Goal: Task Accomplishment & Management: Manage account settings

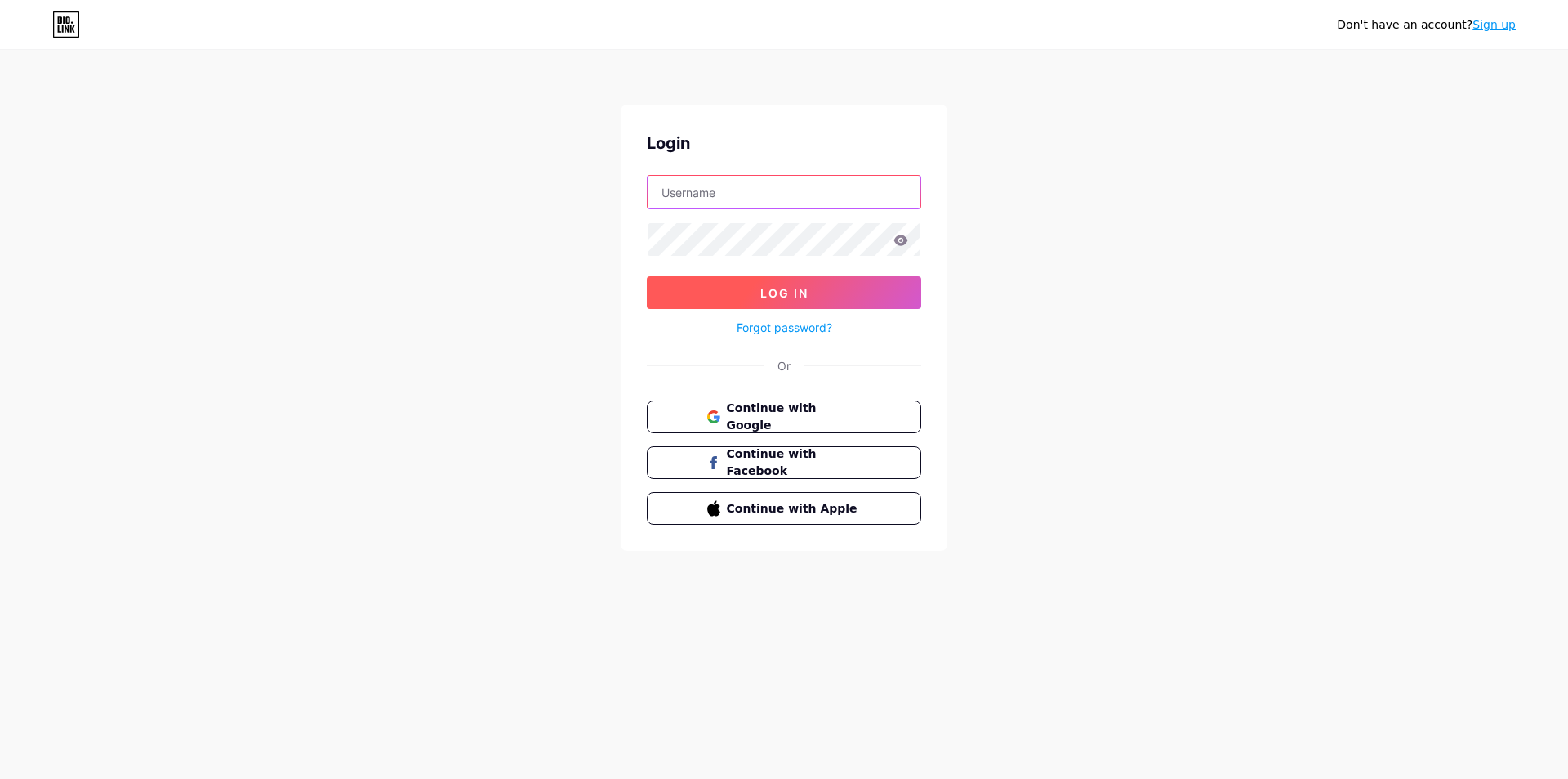
type input "Xaizura"
click at [811, 289] on button "Log In" at bounding box center [783, 293] width 274 height 33
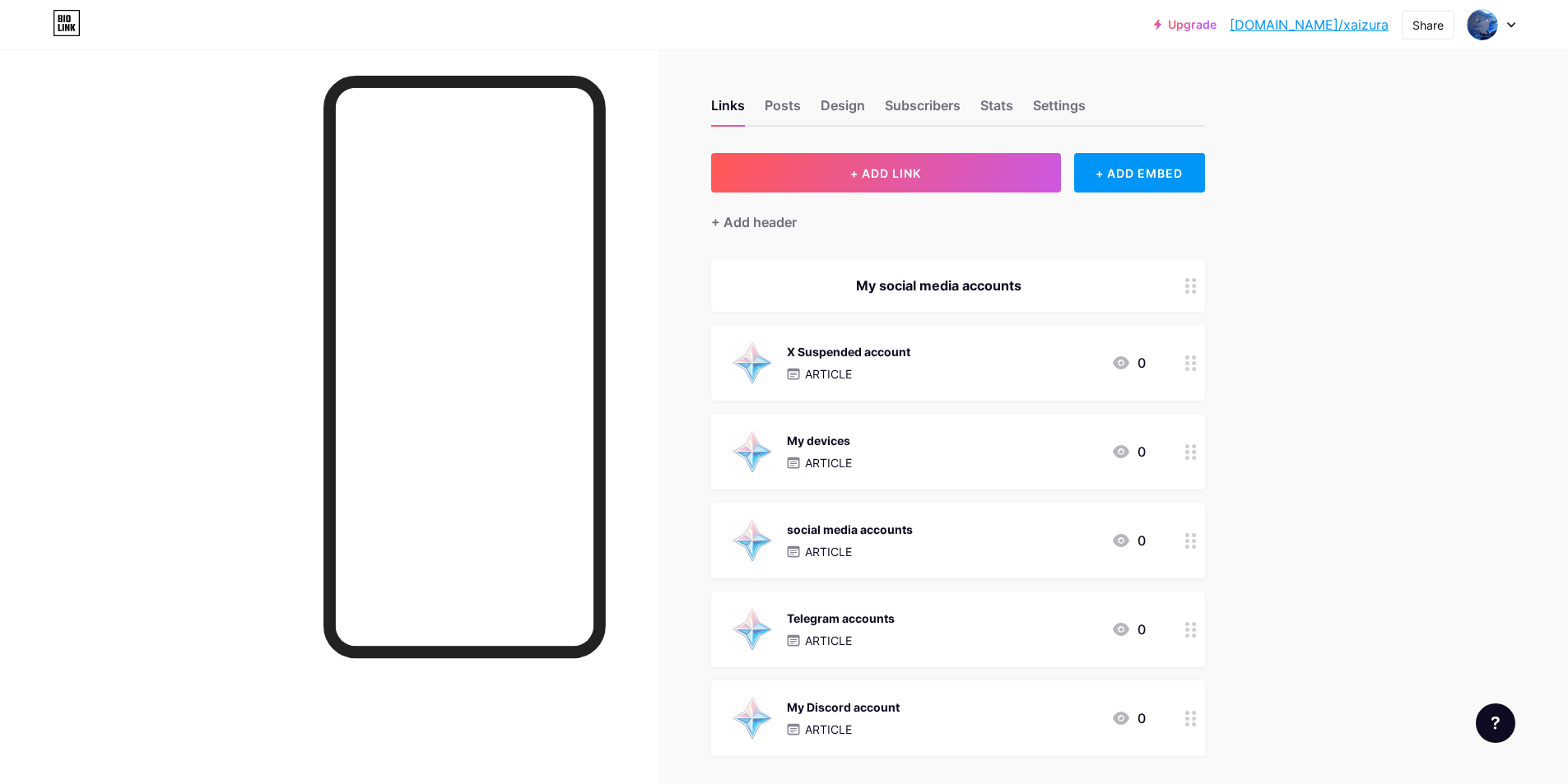
click at [1059, 364] on div "X Suspended account ARTICLE 0" at bounding box center [937, 363] width 414 height 43
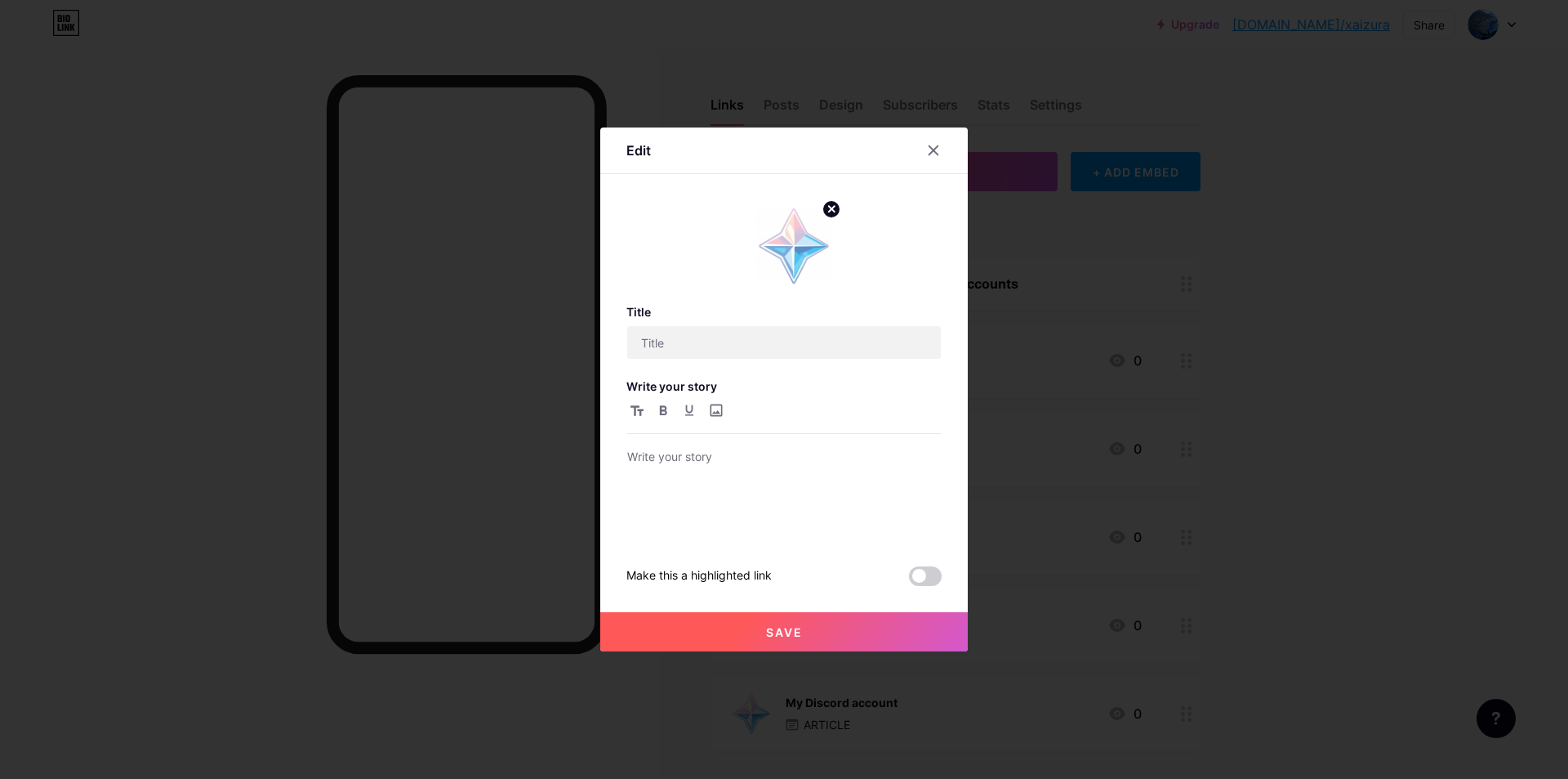
type input "X Suspended account"
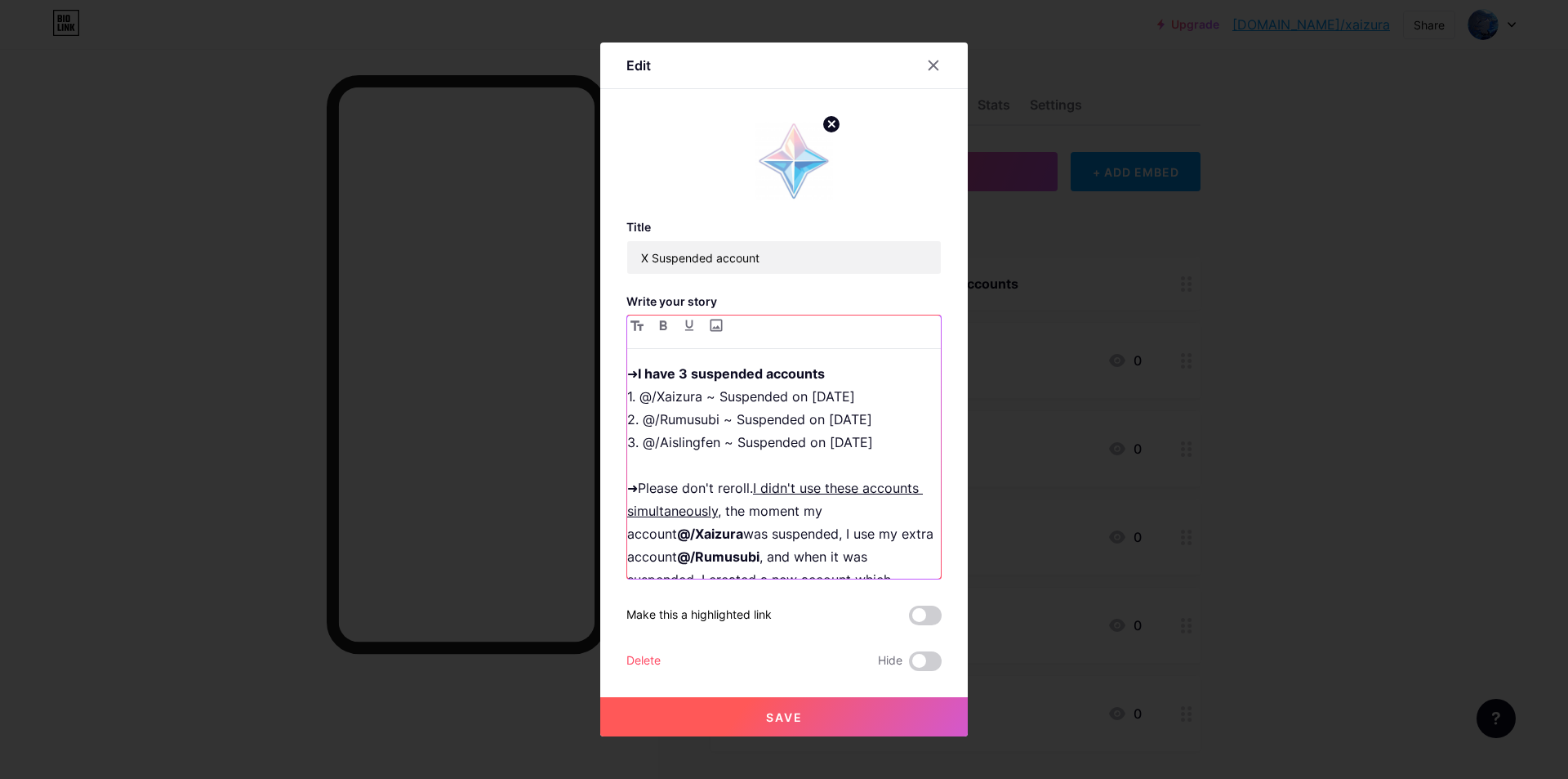
click at [902, 430] on p "➜ I have 3 suspended accounts 1. @/Xaizura ~ Suspended on [DATE] 2. @/Rumusubi …" at bounding box center [784, 488] width 314 height 252
click at [898, 433] on p "➜ I have 3 suspended accounts 1. @/Xaizura ~ Suspended on [DATE] 2. @/Rumusubi …" at bounding box center [784, 488] width 314 height 252
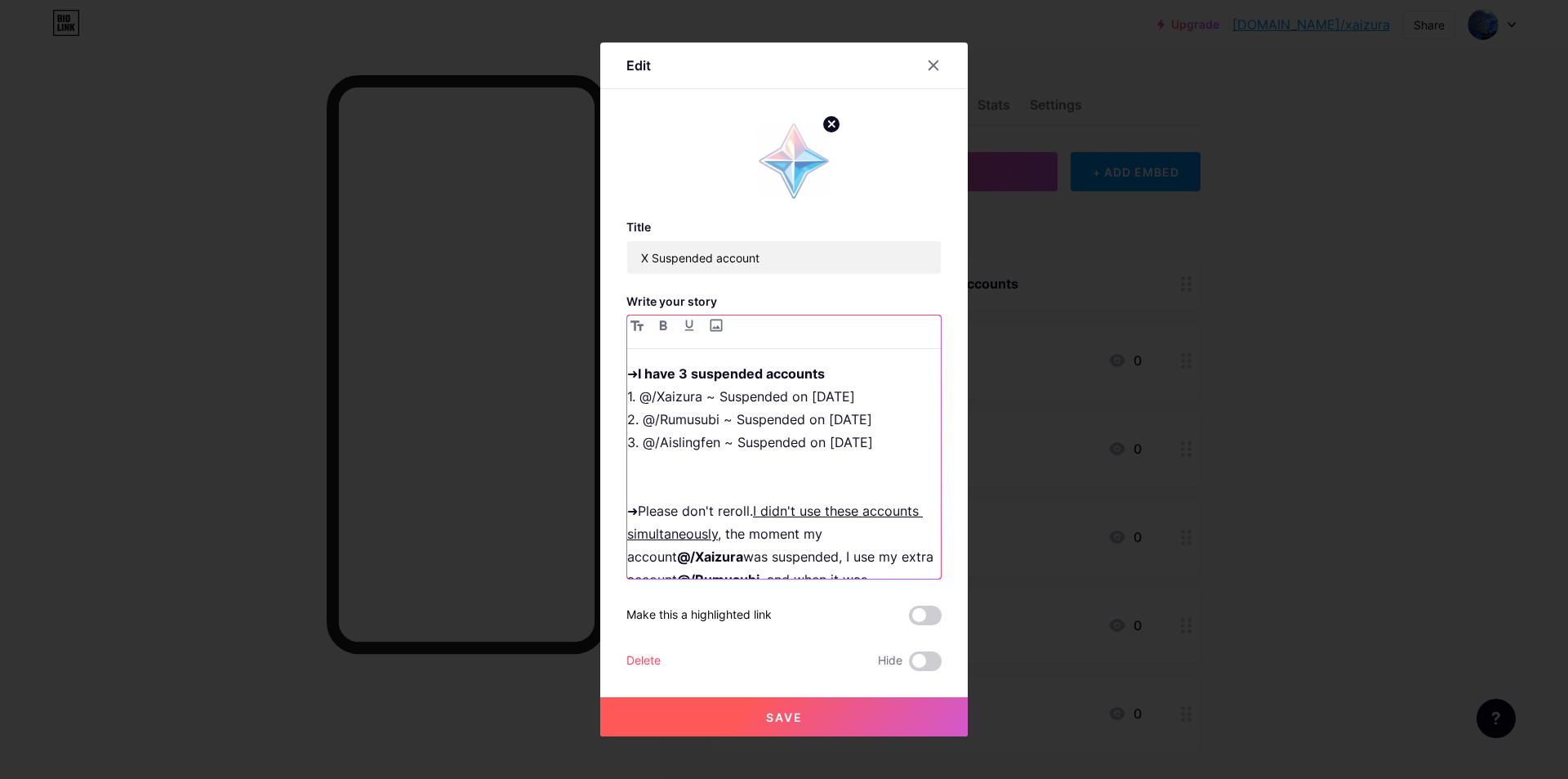
drag, startPoint x: 898, startPoint y: 435, endPoint x: 887, endPoint y: 442, distance: 13.0
click at [628, 436] on p "➜ I have 3 suspended accounts 1. @/Xaizura ~ Suspended on [DATE] 2. @/Rumusubi …" at bounding box center [784, 499] width 314 height 275
copy p "3. @/Aislingfen ~ Suspended on [DATE]"
click at [717, 453] on p "➜ I have 3 suspended accounts 1. @/Xaizura ~ Suspended on [DATE] 2. @/Rumusubi …" at bounding box center [784, 499] width 314 height 275
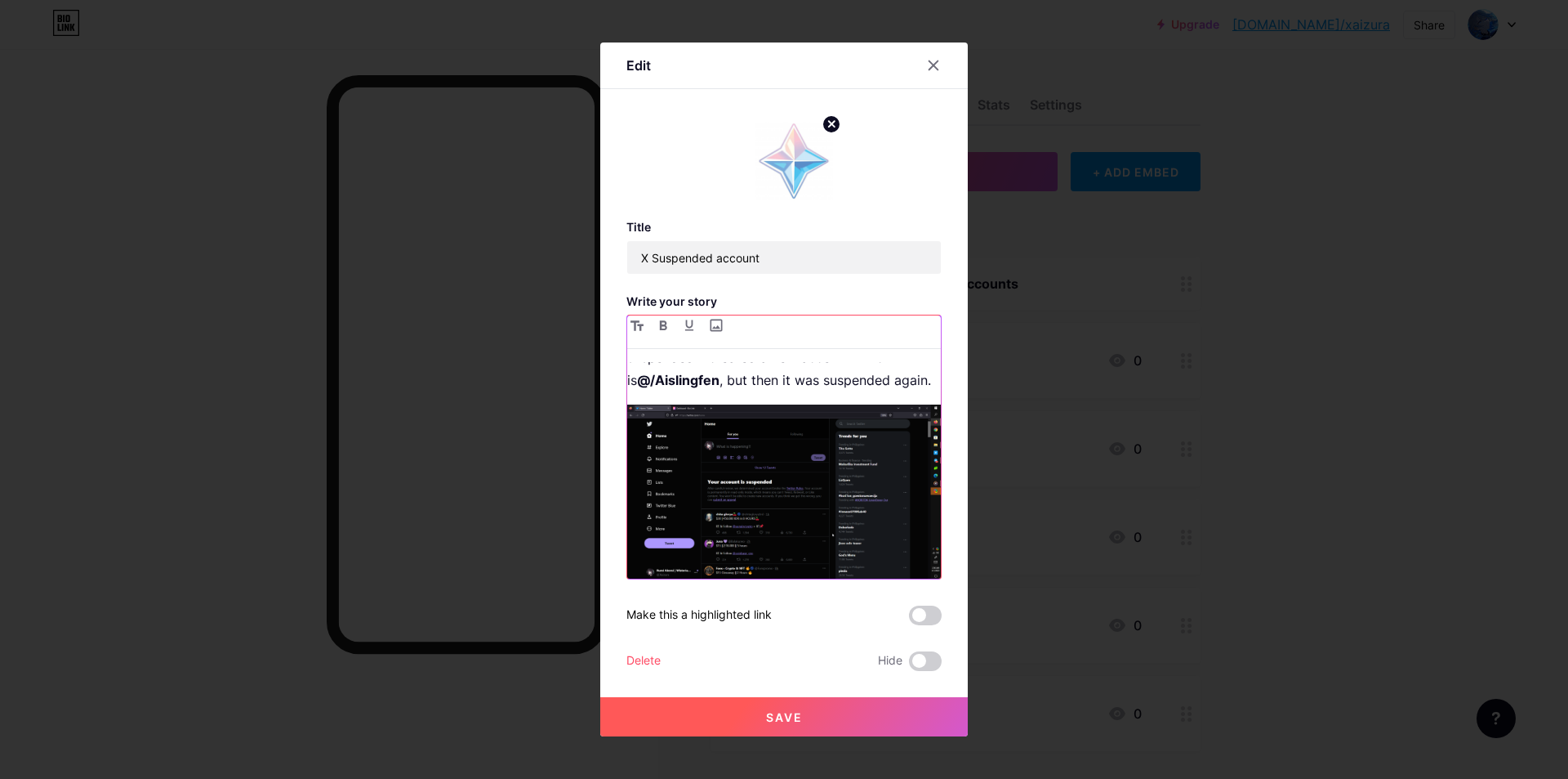
scroll to position [163, 0]
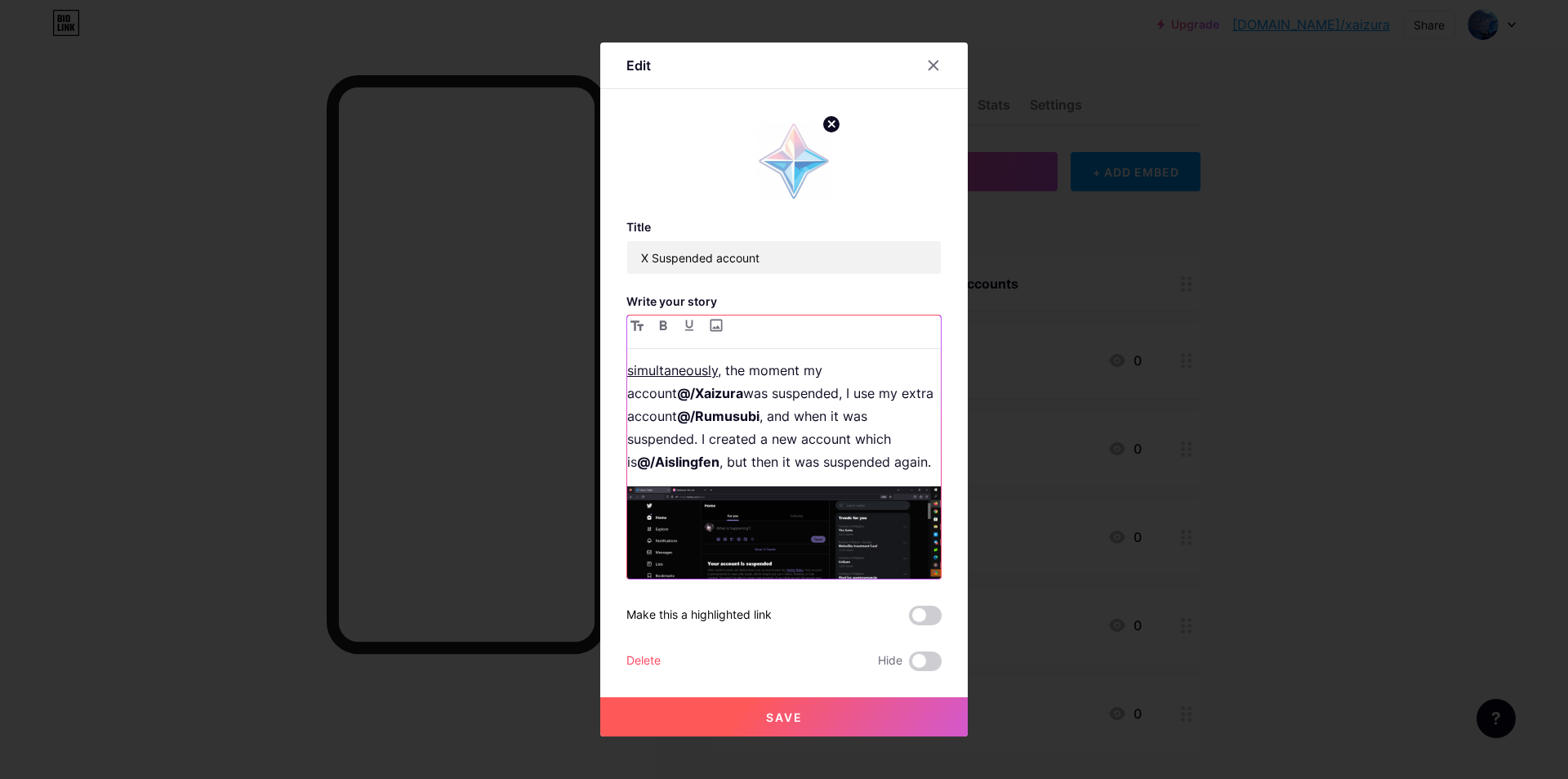
click at [921, 459] on p "➜ I have 3 suspended accounts 1. @/Xaizura ~ Suspended on [DATE] 2. @/Rumusubi …" at bounding box center [784, 336] width 314 height 275
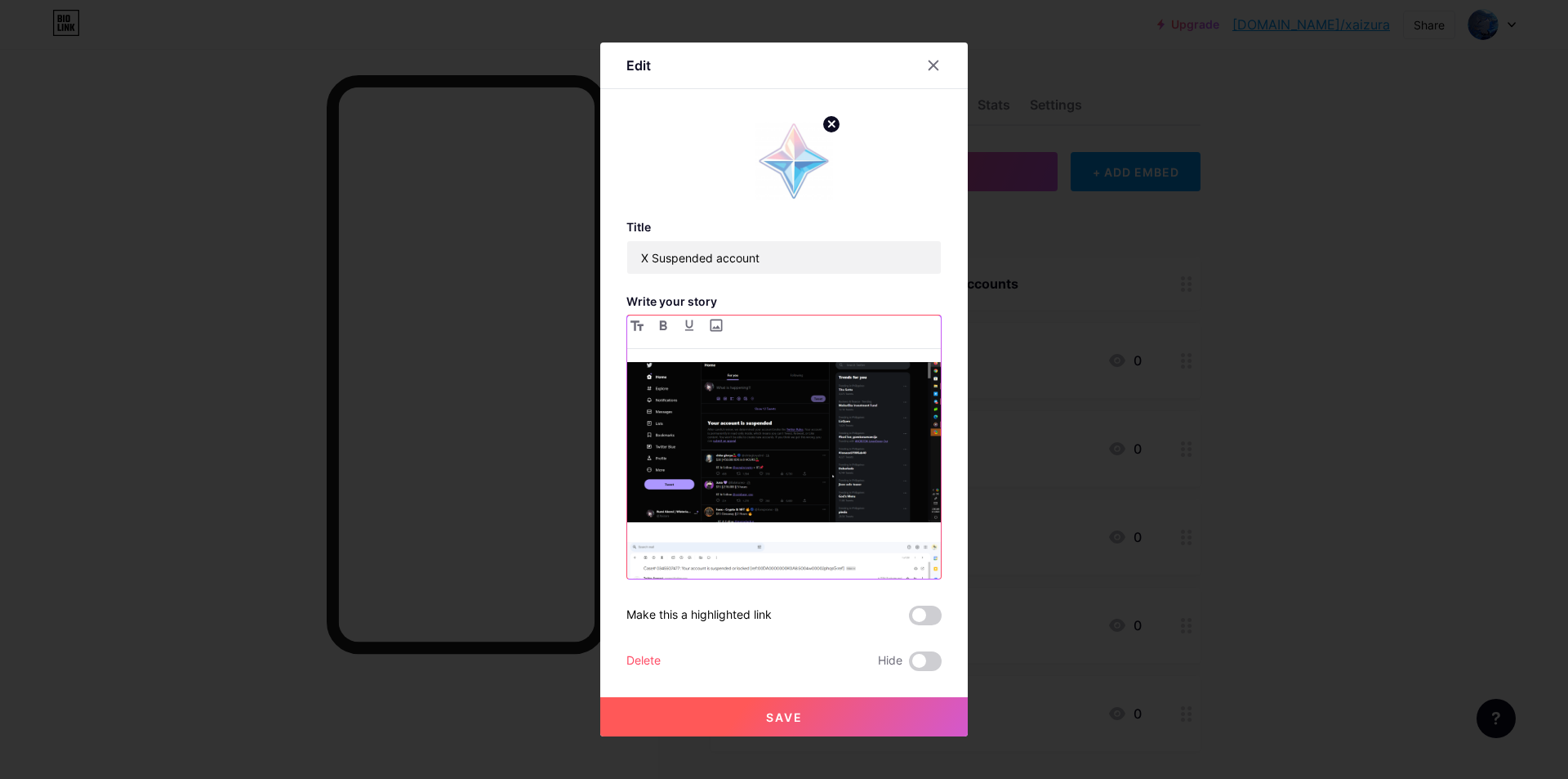
scroll to position [186, 0]
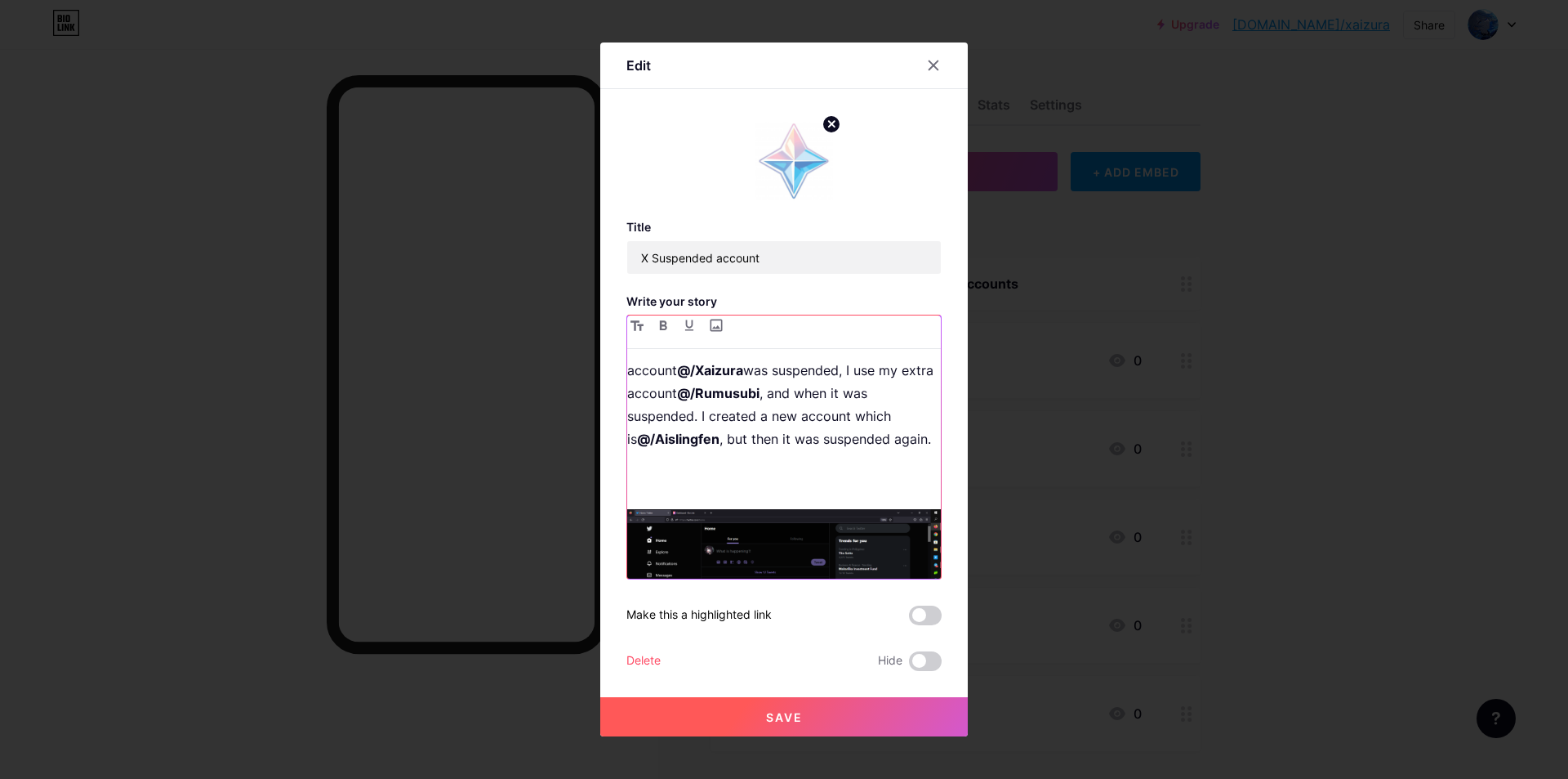
click at [685, 494] on p "➜ I have 3 suspended accounts 1. @/Xaizura ~ Suspended on [DATE] 2. @/Rumusubi …" at bounding box center [784, 336] width 314 height 320
click at [709, 322] on input "file" at bounding box center [715, 325] width 19 height 19
type input "C:\fakepath\chrome_8HKD63GpL3.png"
click at [780, 471] on p "➜ I have 3 suspended accounts 1. @/Xaizura ~ Suspended on [DATE] 2. @/Rumusubi …" at bounding box center [784, 336] width 314 height 320
click at [903, 439] on p "➜ I have 3 suspended accounts 1. @/Xaizura ~ Suspended on [DATE] 2. @/Rumusubi …" at bounding box center [784, 336] width 314 height 320
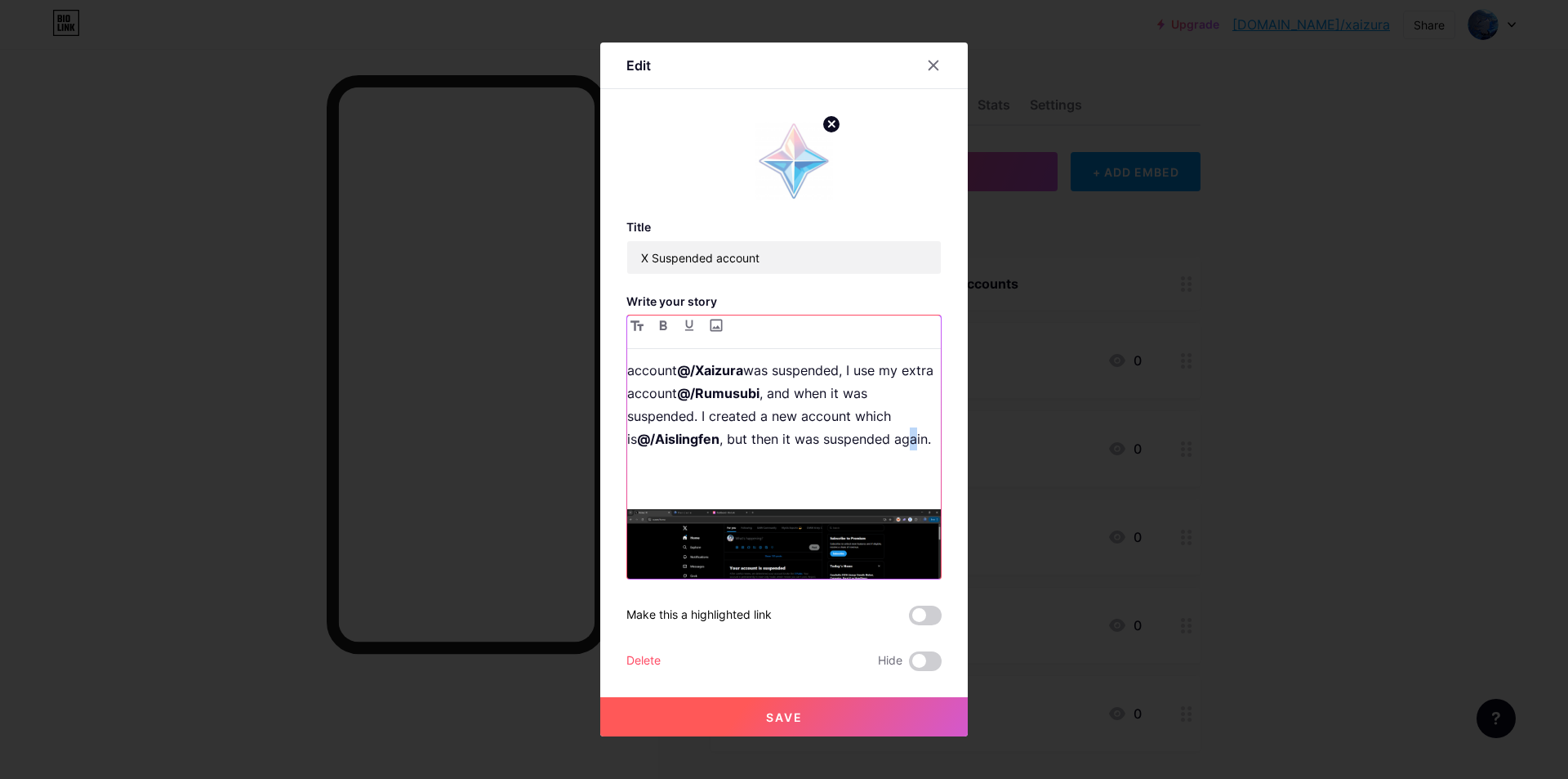
copy p "a"
click at [788, 461] on p "➜ I have 3 suspended accounts 1. @/Xaizura ~ Suspended on [DATE] 2. @/Rumusubi …" at bounding box center [784, 336] width 314 height 320
copy p "a"
click at [901, 443] on p "➜ I have 3 suspended accounts 1. @/Xaizura ~ Suspended on [DATE] 2. @/Rumusubi …" at bounding box center [784, 336] width 314 height 320
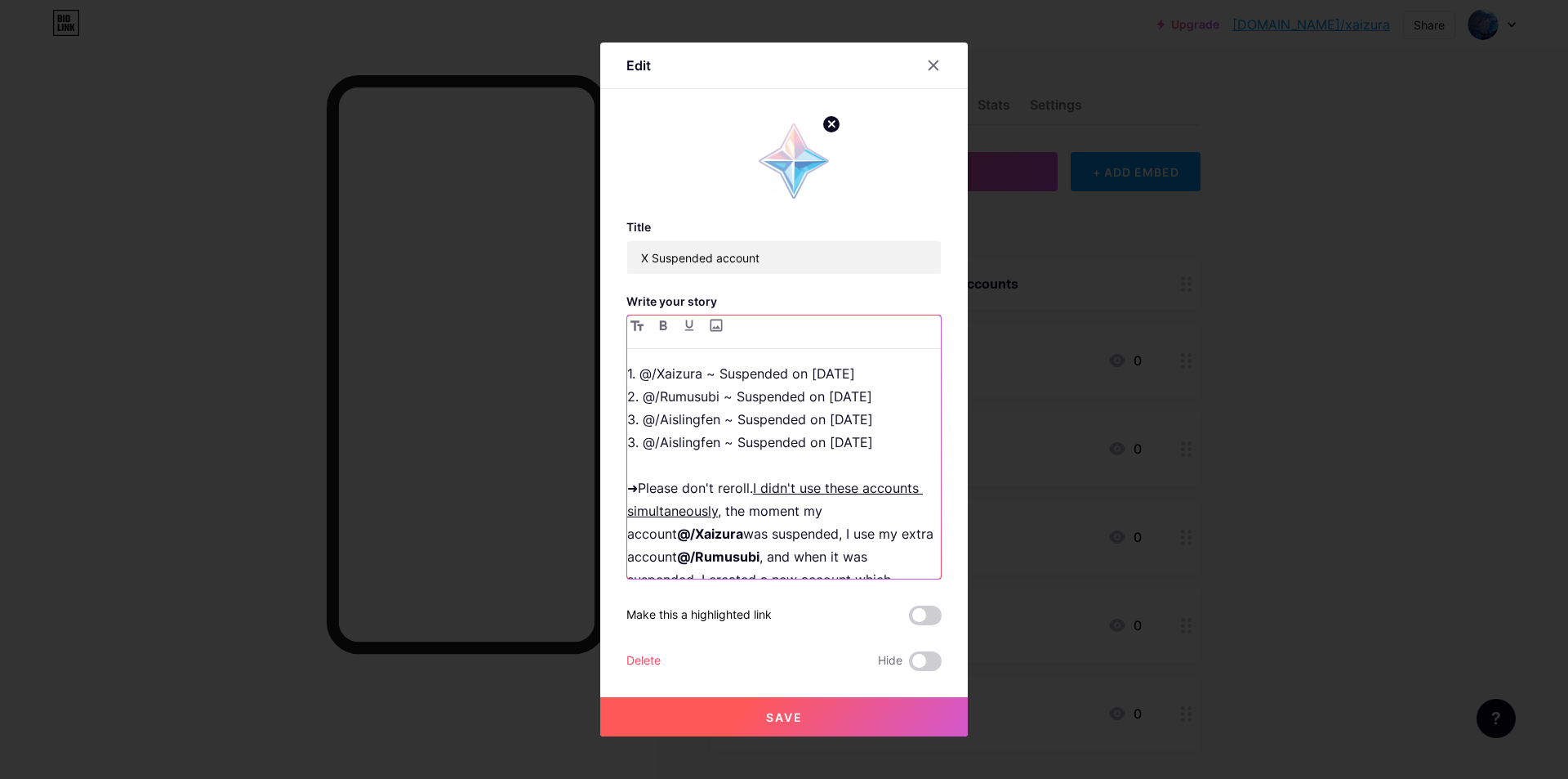
scroll to position [105, 0]
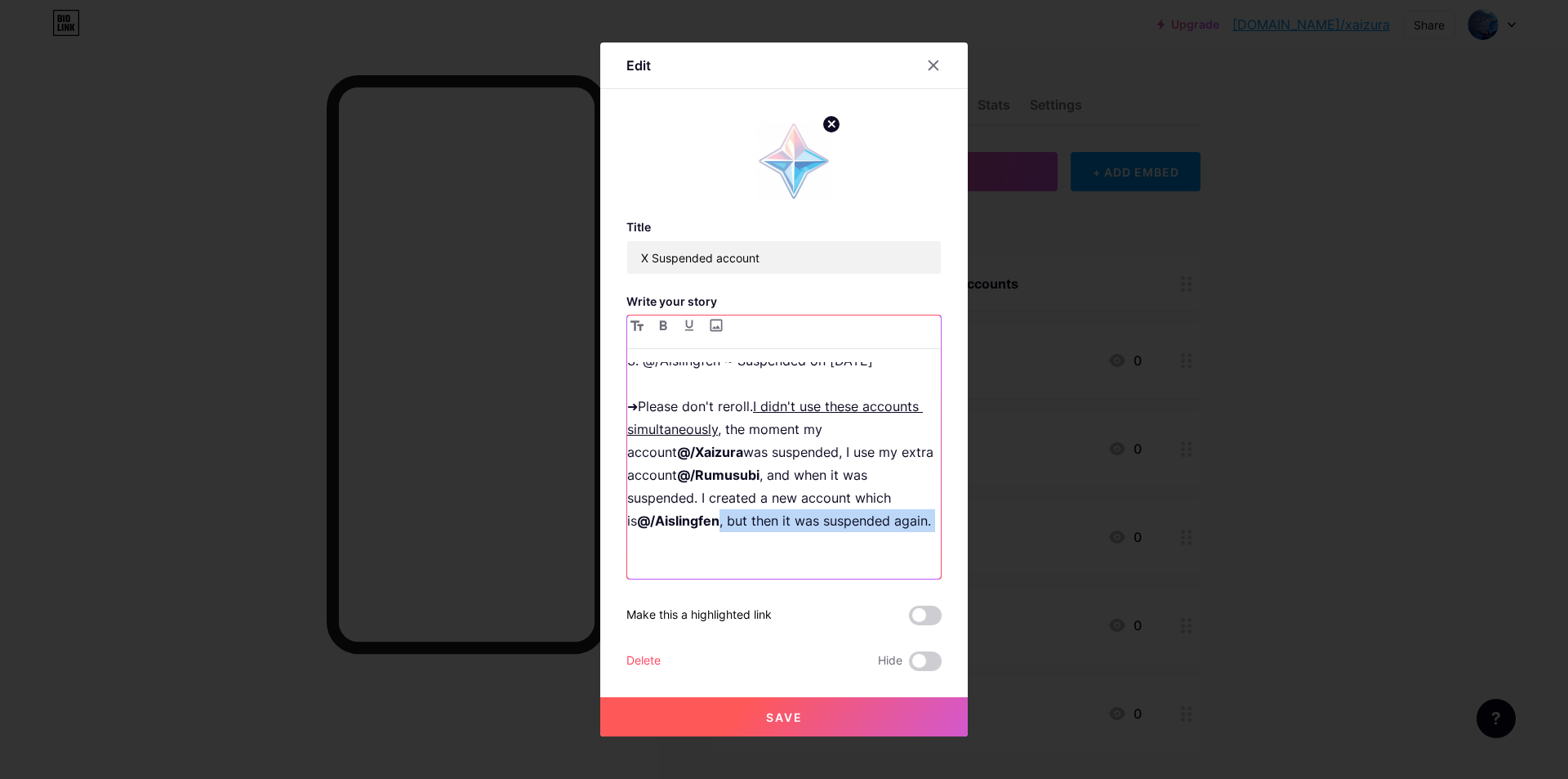
drag, startPoint x: 924, startPoint y: 517, endPoint x: 901, endPoint y: 534, distance: 28.6
click at [901, 534] on p "➜ I have 3 suspended accounts 1. @/Xaizura ~ Suspended on [DATE] 2. @/Rumusubi …" at bounding box center [784, 417] width 314 height 320
click at [923, 525] on p "➜ I have 3 suspended accounts 1. @/Xaizura ~ Suspended on [DATE] 2. @/Rumusubi …" at bounding box center [784, 417] width 314 height 320
paste div
drag, startPoint x: 882, startPoint y: 518, endPoint x: 788, endPoint y: 522, distance: 94.1
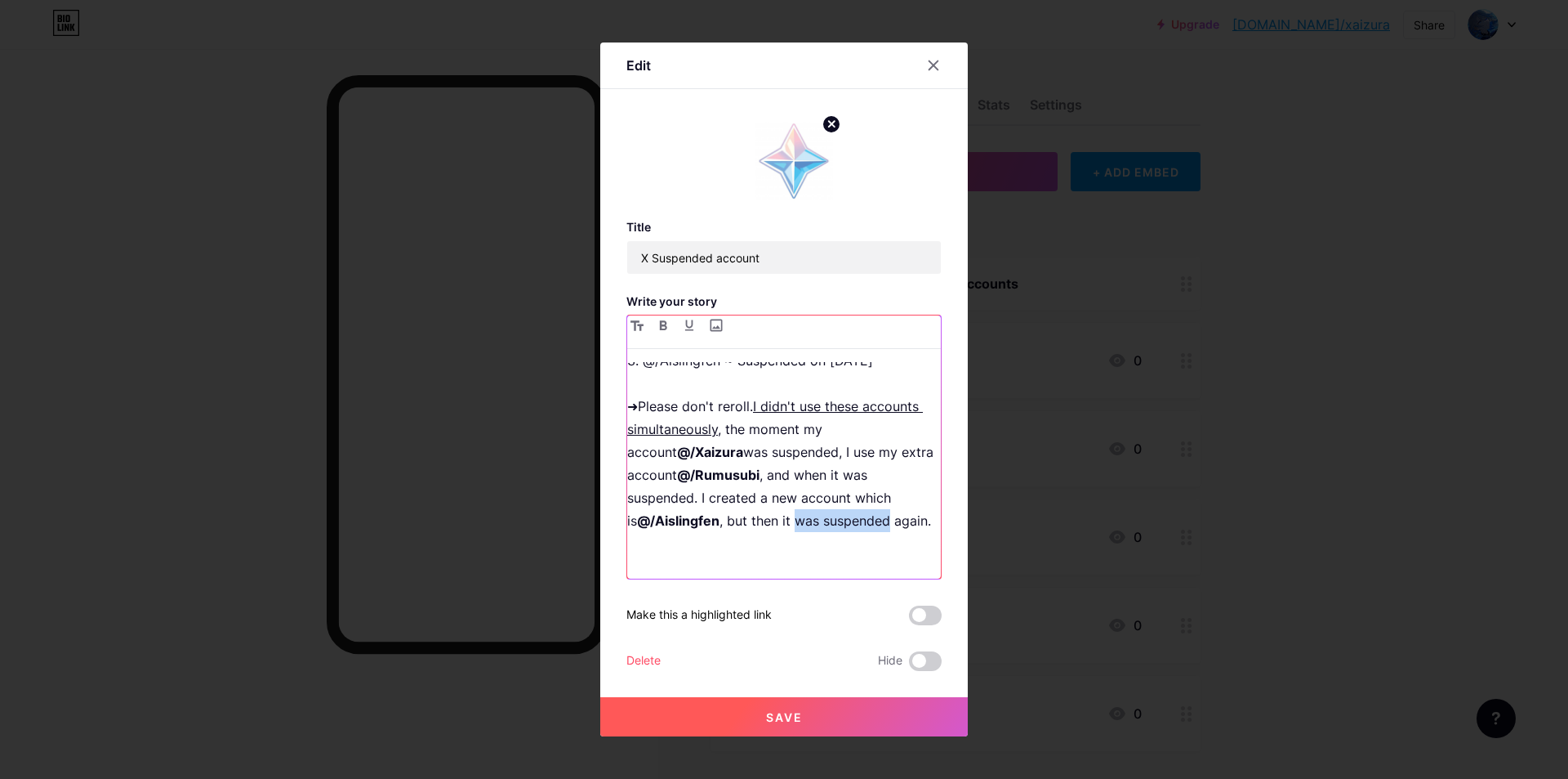
click at [788, 522] on p "➜ I have 3 suspended accounts 1. @/Xaizura ~ Suspended on [DATE] 2. @/Rumusubi …" at bounding box center [784, 417] width 314 height 320
copy p "was suspended"
click at [896, 512] on p "➜ I have 3 suspended accounts 1. @/Xaizura ~ Suspended on [DATE] 2. @/Rumusubi …" at bounding box center [784, 417] width 314 height 320
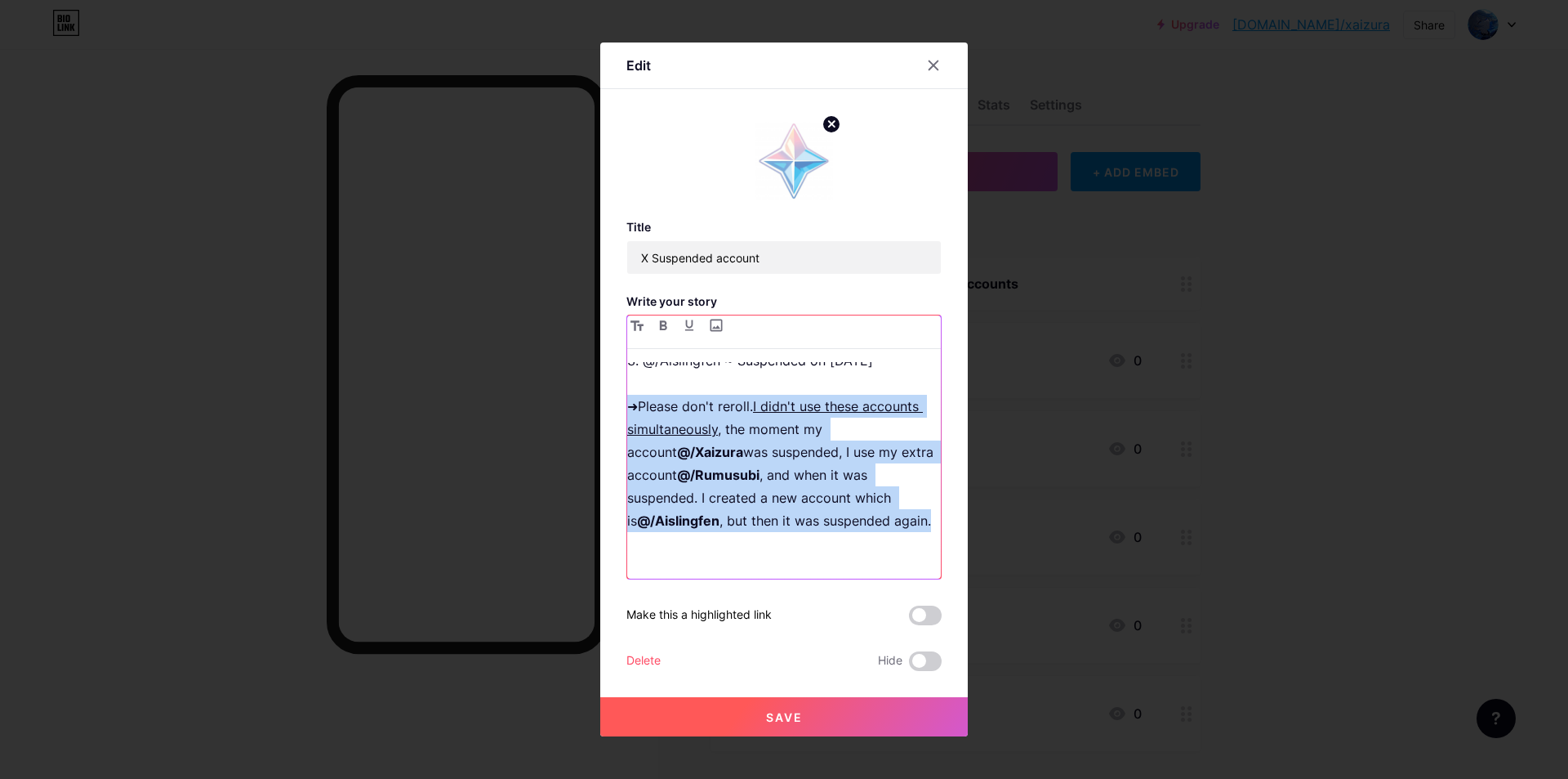
drag, startPoint x: 922, startPoint y: 516, endPoint x: 611, endPoint y: 416, distance: 326.7
click at [611, 416] on div "Edit Title X Suspended account Write your story ➜ I have 3 suspended accounts 1…" at bounding box center [783, 390] width 367 height 694
copy p "➜Please don't reroll. I didn't use these accounts simultaneously , the moment m…"
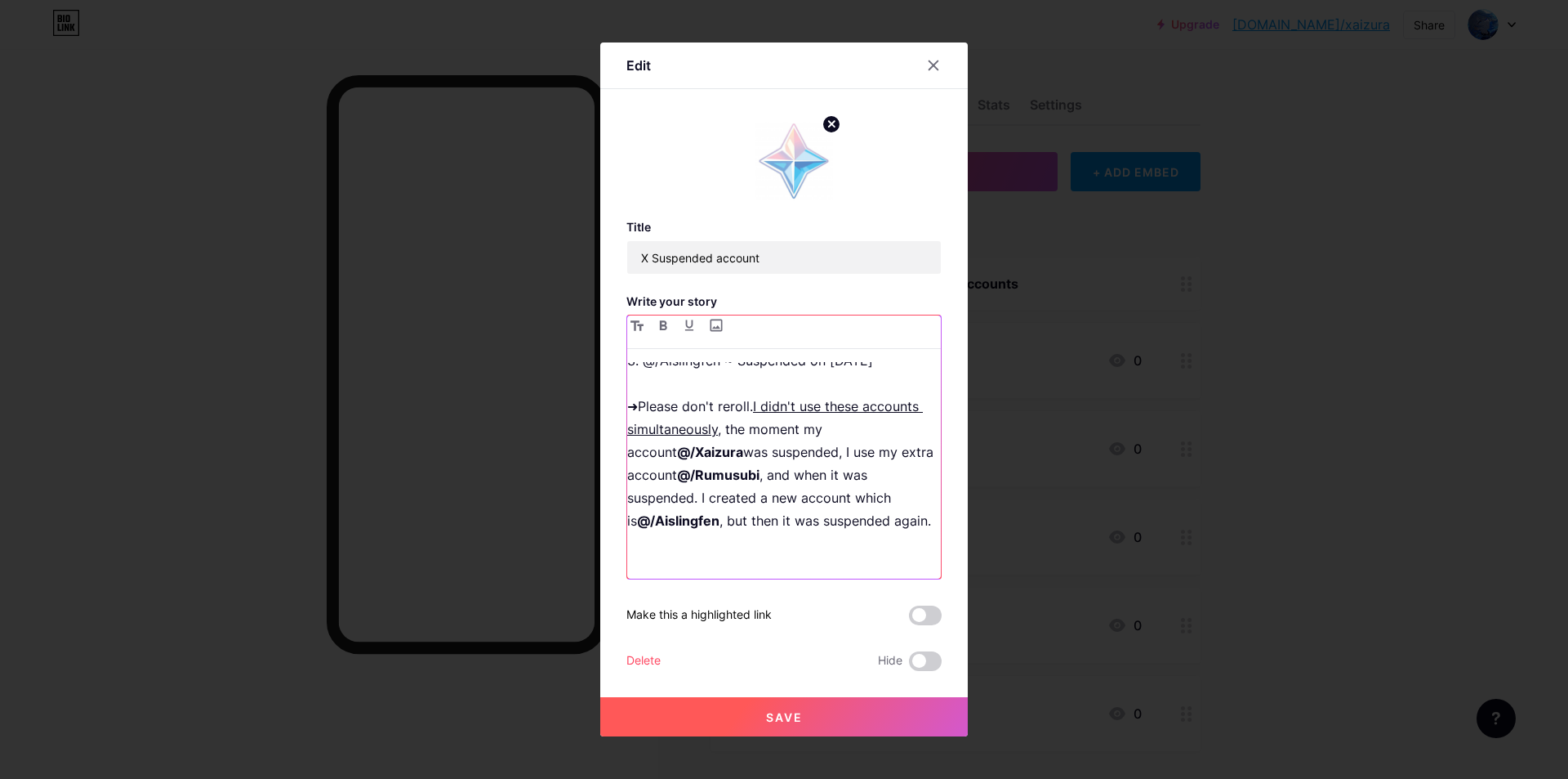
click at [822, 548] on p "➜ I have 3 suspended accounts 1. @/Xaizura ~ Suspended on [DATE] 2. @/Rumusubi …" at bounding box center [784, 417] width 314 height 320
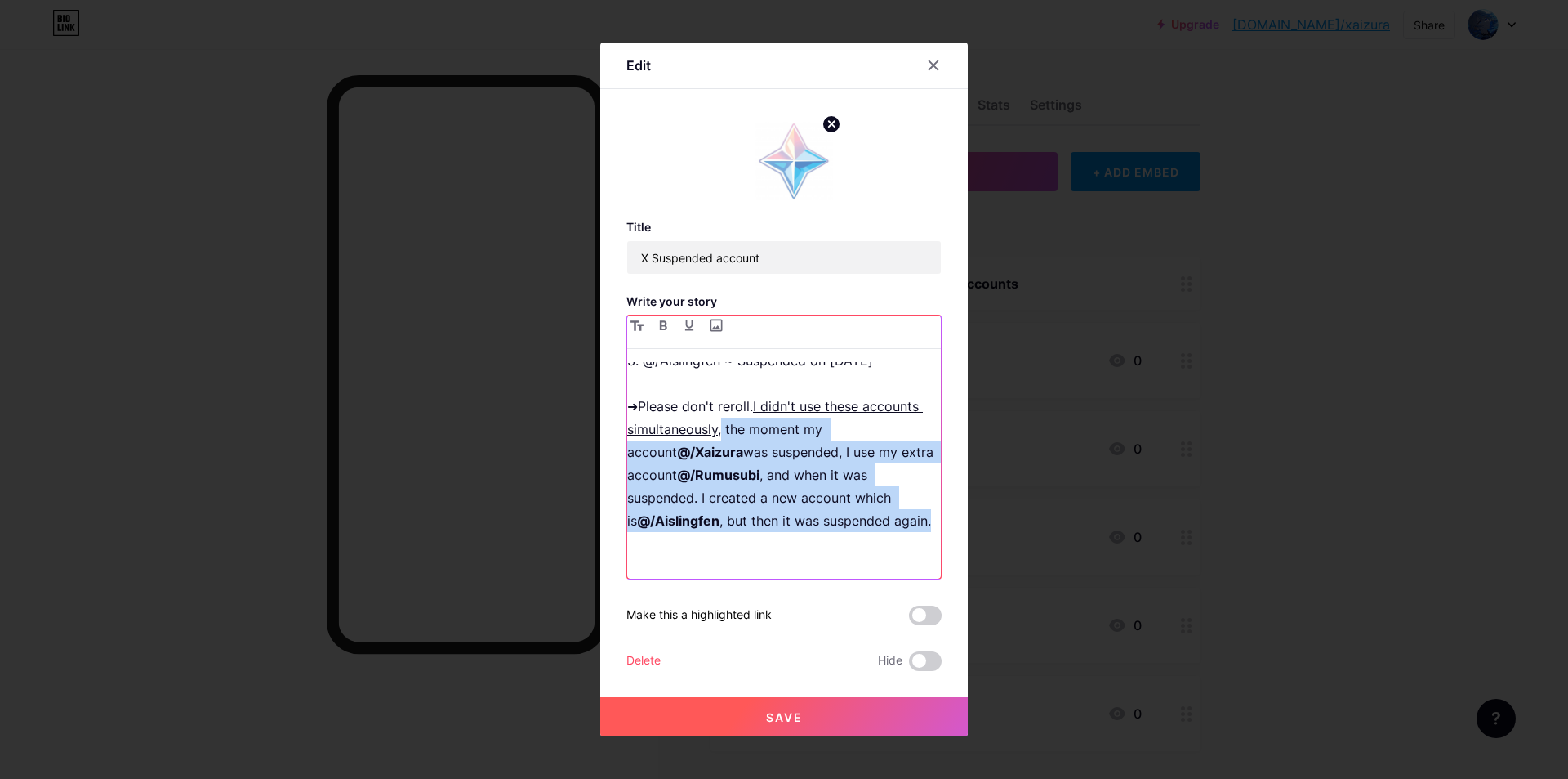
drag, startPoint x: 924, startPoint y: 526, endPoint x: 723, endPoint y: 435, distance: 220.6
click at [723, 435] on p "➜ I have 3 suspended accounts 1. @/Xaizura ~ Suspended on [DATE] 2. @/Rumusubi …" at bounding box center [784, 417] width 314 height 320
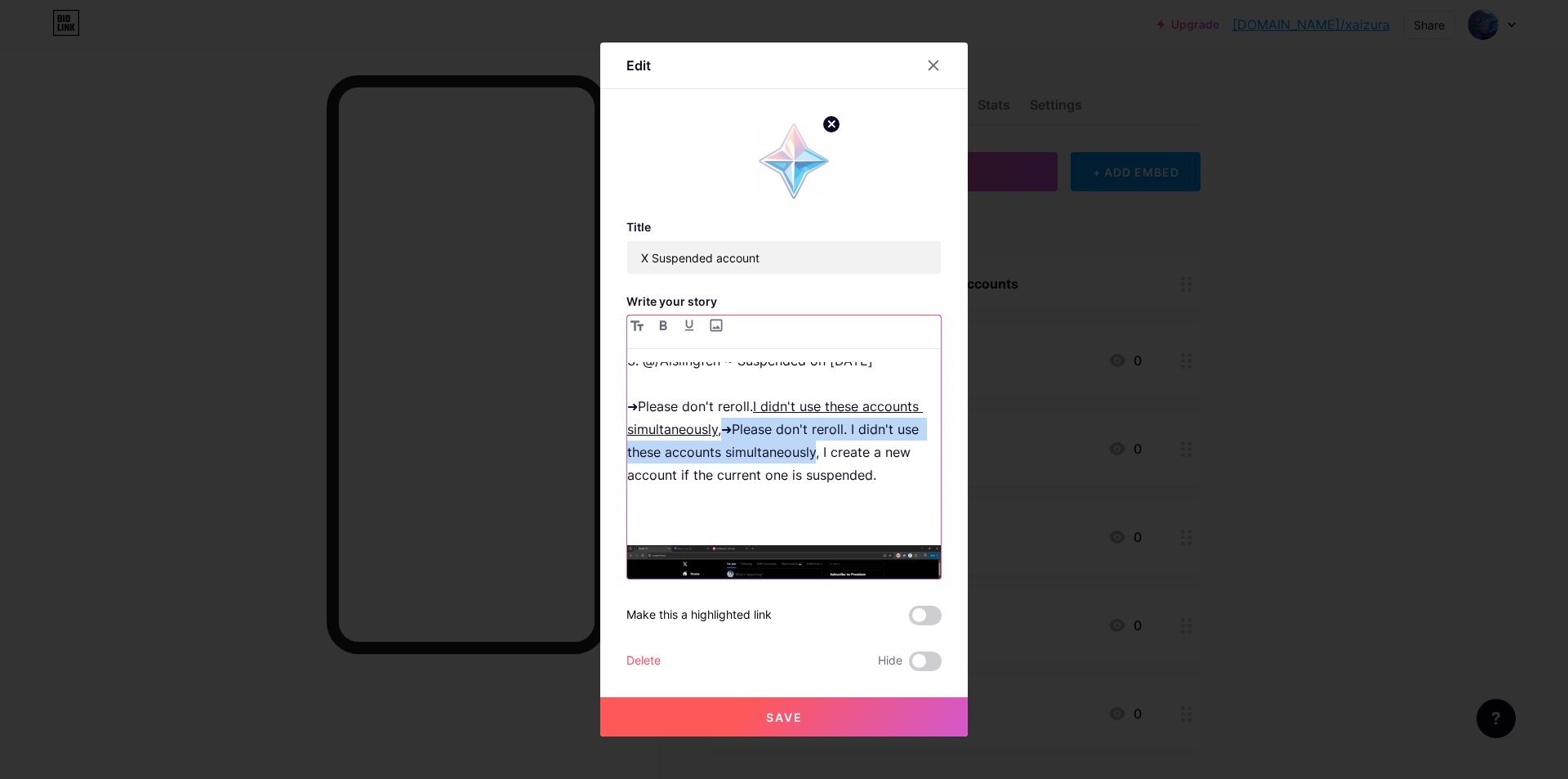
drag, startPoint x: 725, startPoint y: 428, endPoint x: 818, endPoint y: 449, distance: 95.3
click at [818, 449] on p "➜ I have 3 suspended accounts 1. @/Xaizura ~ Suspended on [DATE] 2. @/Rumusubi …" at bounding box center [784, 394] width 314 height 275
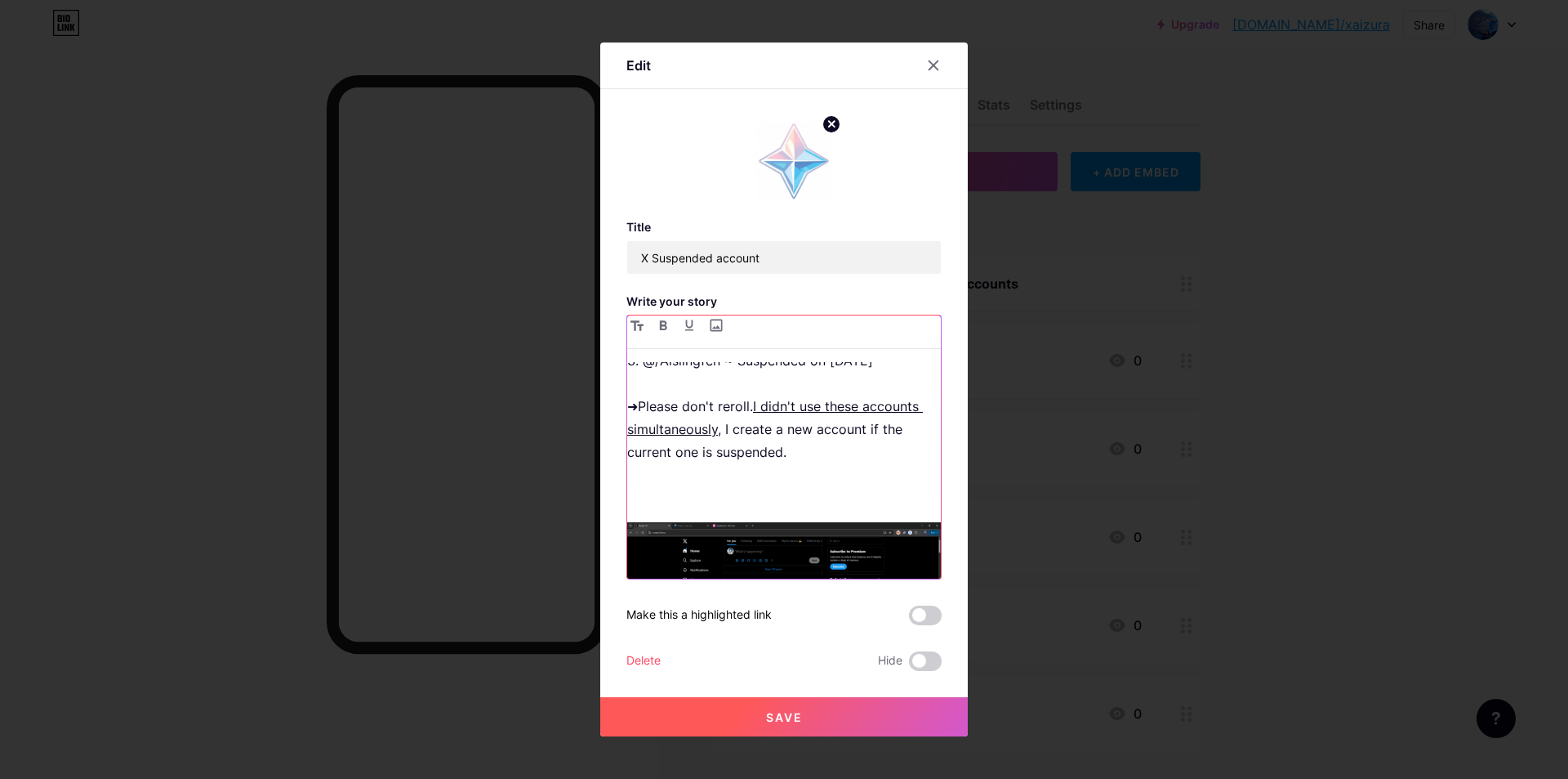
click at [845, 448] on p "➜ I have 3 suspended accounts 1. @/Xaizura ~ Suspended on [DATE] 2. @/Rumusubi …" at bounding box center [784, 383] width 314 height 252
click at [831, 504] on p "➜ I have 3 suspended accounts 1. @/Xaizura ~ Suspended on [DATE] 2. @/Rumusubi …" at bounding box center [784, 383] width 314 height 252
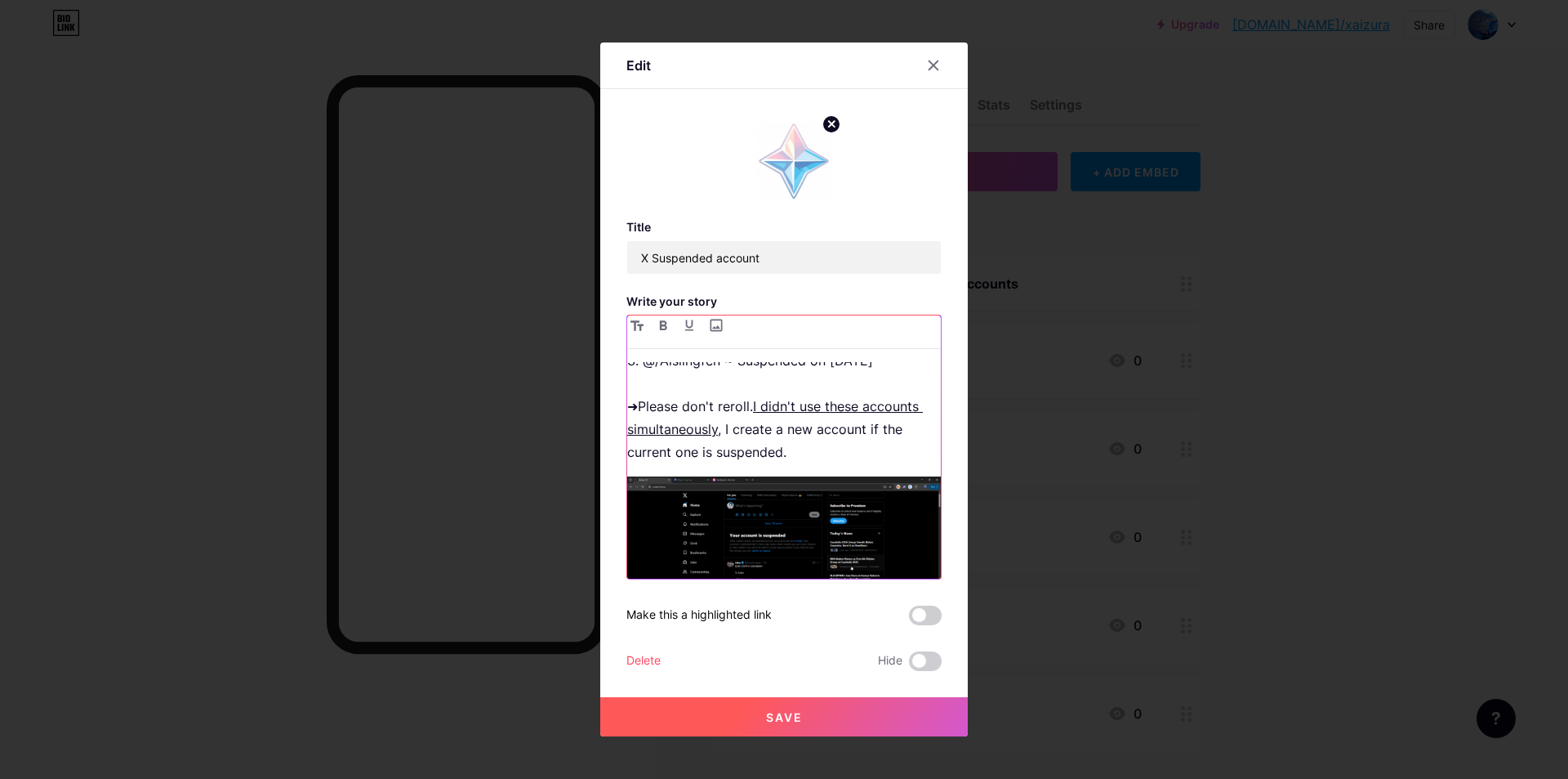
scroll to position [0, 0]
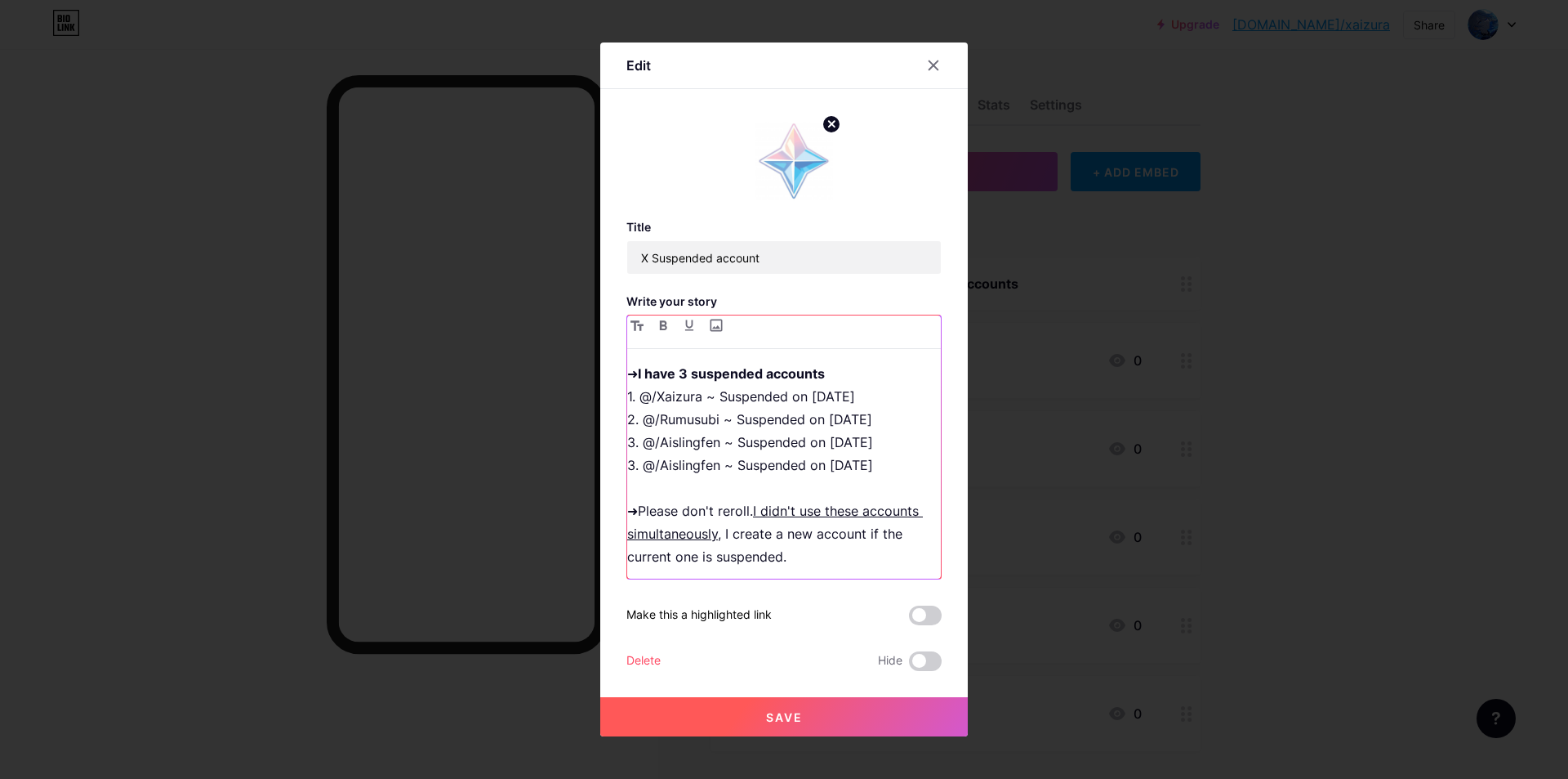
click at [678, 462] on p "➜ I have 3 suspended accounts 1. @/Xaizura ~ Suspended on [DATE] 2. @/Rumusubi …" at bounding box center [784, 465] width 314 height 206
drag, startPoint x: 645, startPoint y: 463, endPoint x: 723, endPoint y: 469, distance: 78.2
click at [723, 469] on p "➜ I have 3 suspended accounts 1. @/Xaizura ~ Suspended on [DATE] 2. @/Rumusubi …" at bounding box center [784, 465] width 314 height 206
click at [662, 467] on p "➜ I have 3 suspended accounts 1. @/Xaizura ~ Suspended on [DATE] 2. @/Rumusubi …" at bounding box center [784, 476] width 314 height 229
click at [876, 463] on p "➜ I have 3 suspended accounts 1. @/Xaizura ~ Suspended on [DATE] 2. @/Rumusubi …" at bounding box center [784, 465] width 314 height 206
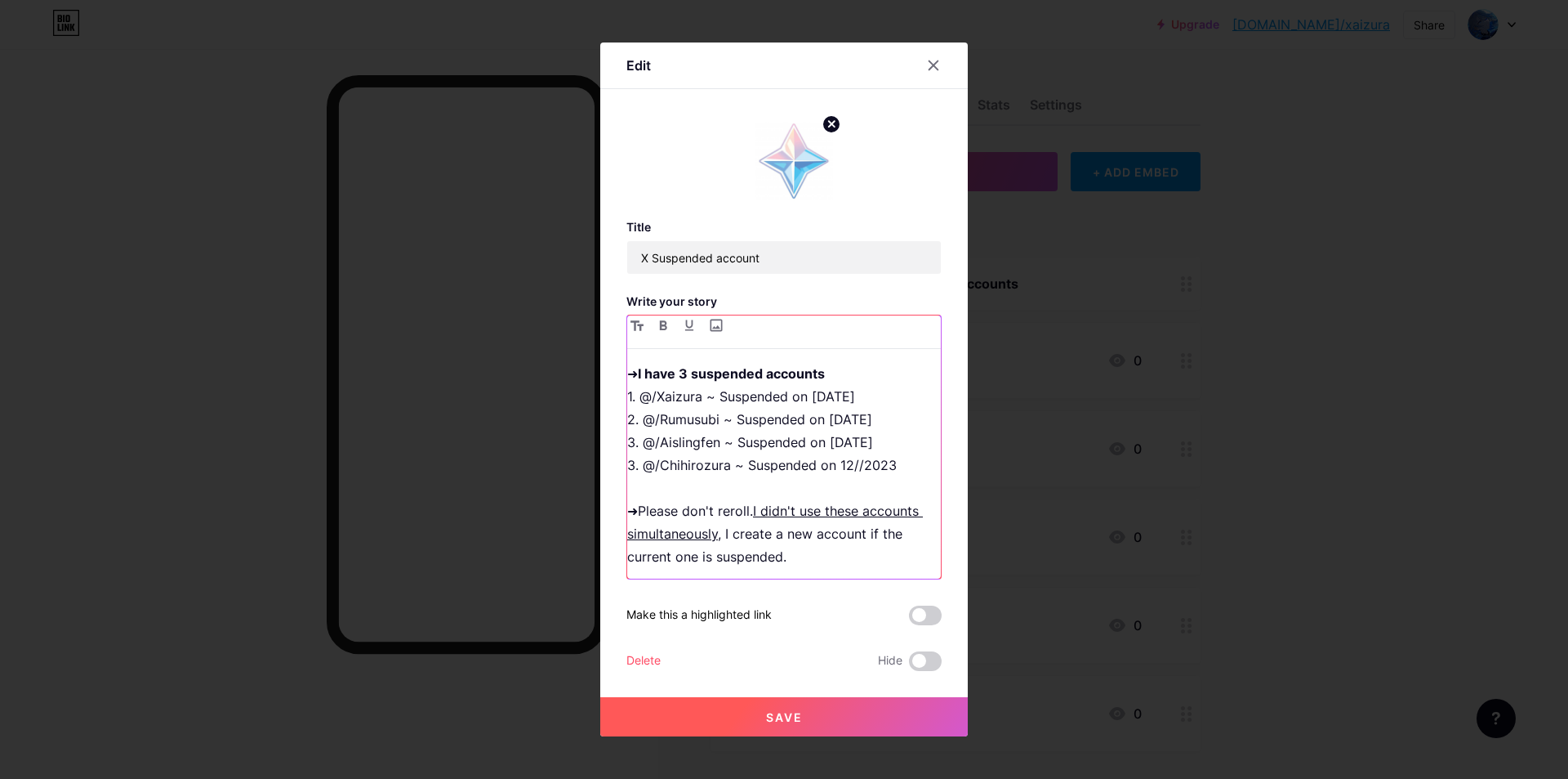
click at [853, 465] on p "➜ I have 3 suspended accounts 1. @/Xaizura ~ Suspended on [DATE] 2. @/Rumusubi …" at bounding box center [784, 465] width 314 height 206
click at [892, 462] on p "➜ I have 3 suspended accounts 1. @/Xaizura ~ Suspended on [DATE] 2. @/Rumusubi …" at bounding box center [784, 465] width 314 height 206
click at [854, 456] on p "➜ I have 3 suspended accounts 1. @/Xaizura ~ Suspended on [DATE] 2. @/Rumusubi …" at bounding box center [784, 465] width 314 height 206
click at [758, 488] on p "➜ I have 3 suspended accounts 1. @/Xaizura ~ Suspended on [DATE] 2. @/Rumusubi …" at bounding box center [784, 465] width 314 height 206
click at [687, 361] on div "➜ I have 3 suspended accounts 1. @/Xaizura ~ Suspended on [DATE] 2. @/Rumusubi …" at bounding box center [784, 447] width 314 height 263
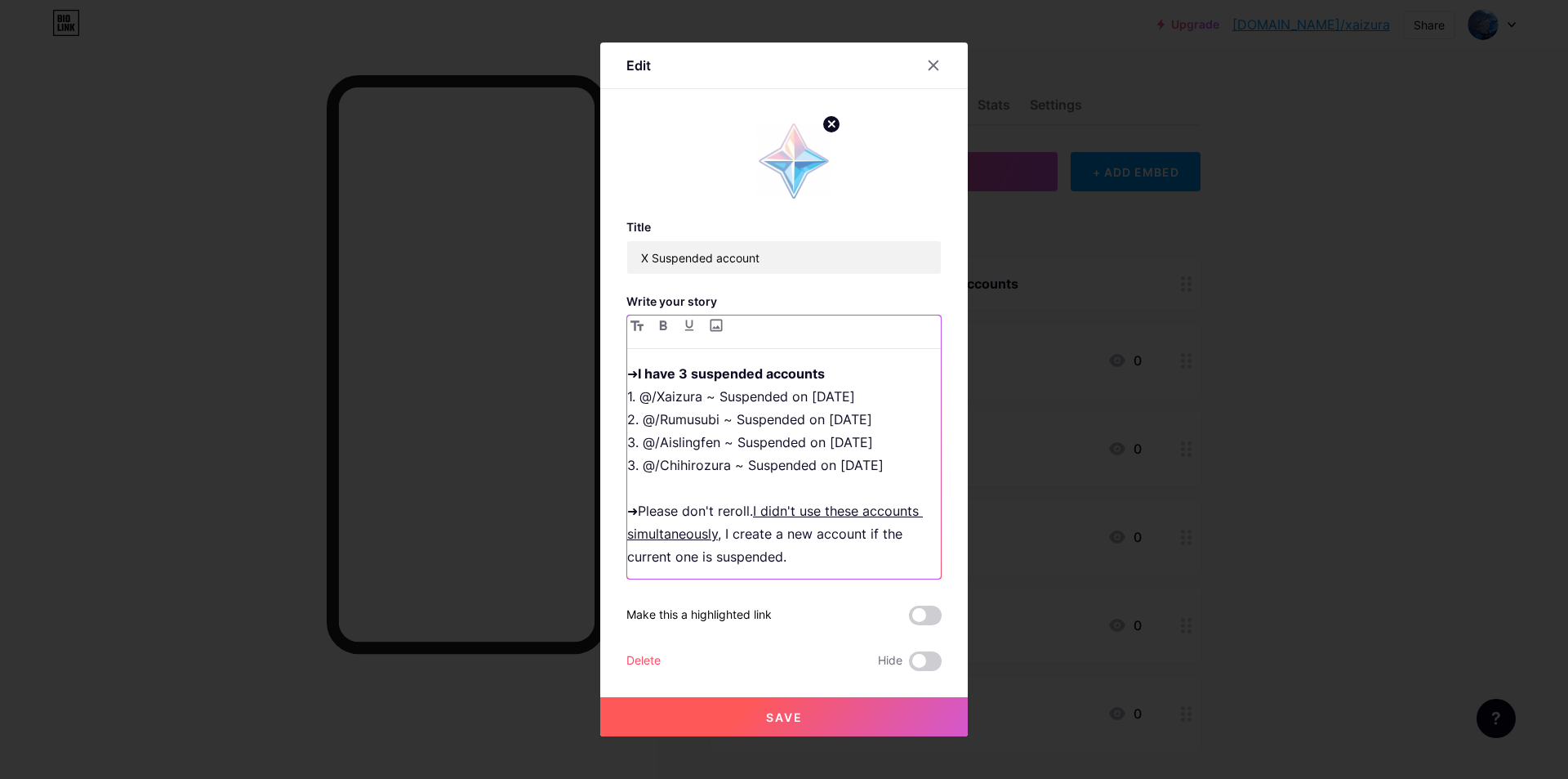
click at [690, 372] on strong "I have 3 suspended accounts" at bounding box center [731, 373] width 187 height 16
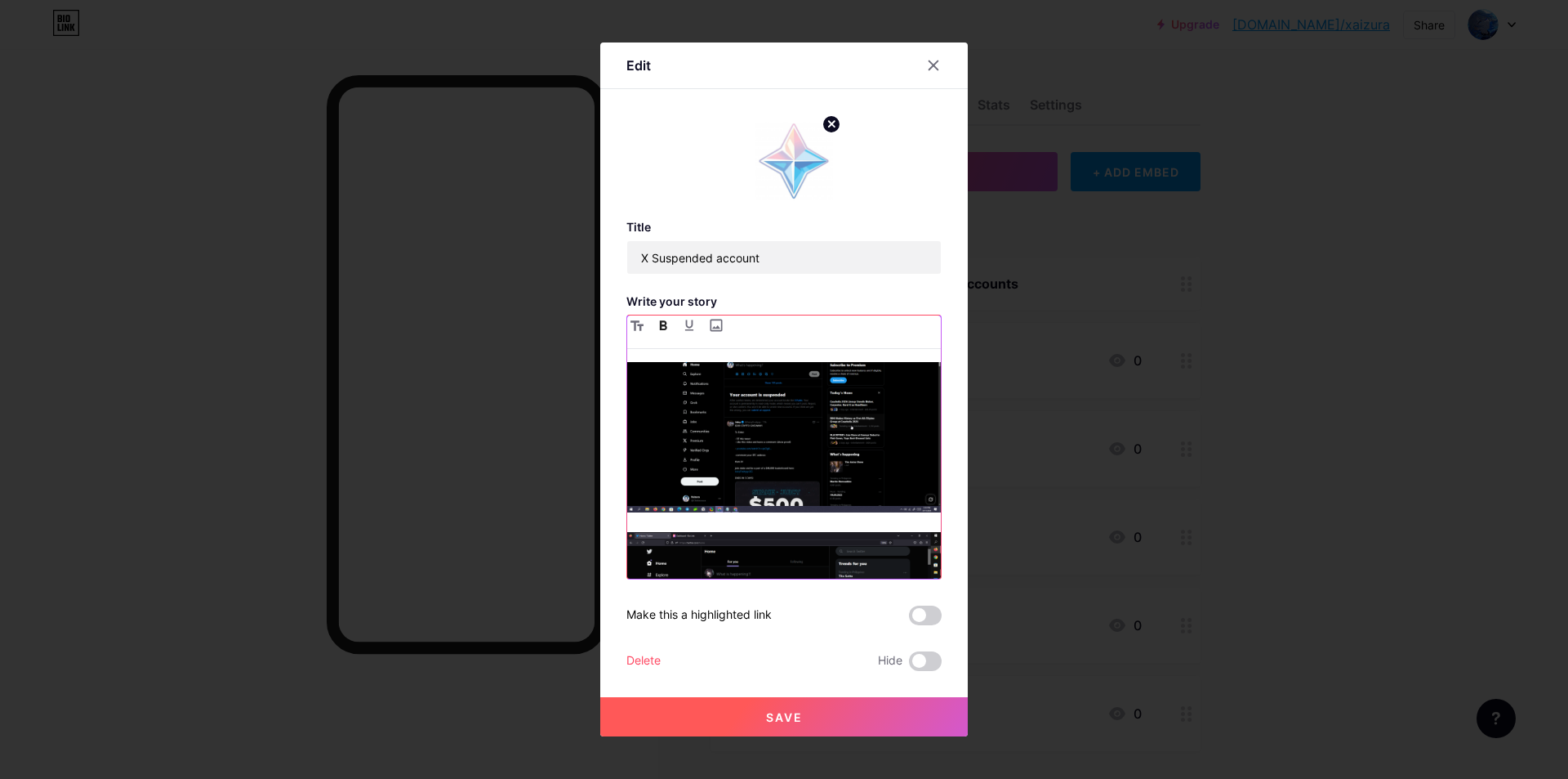
scroll to position [82, 0]
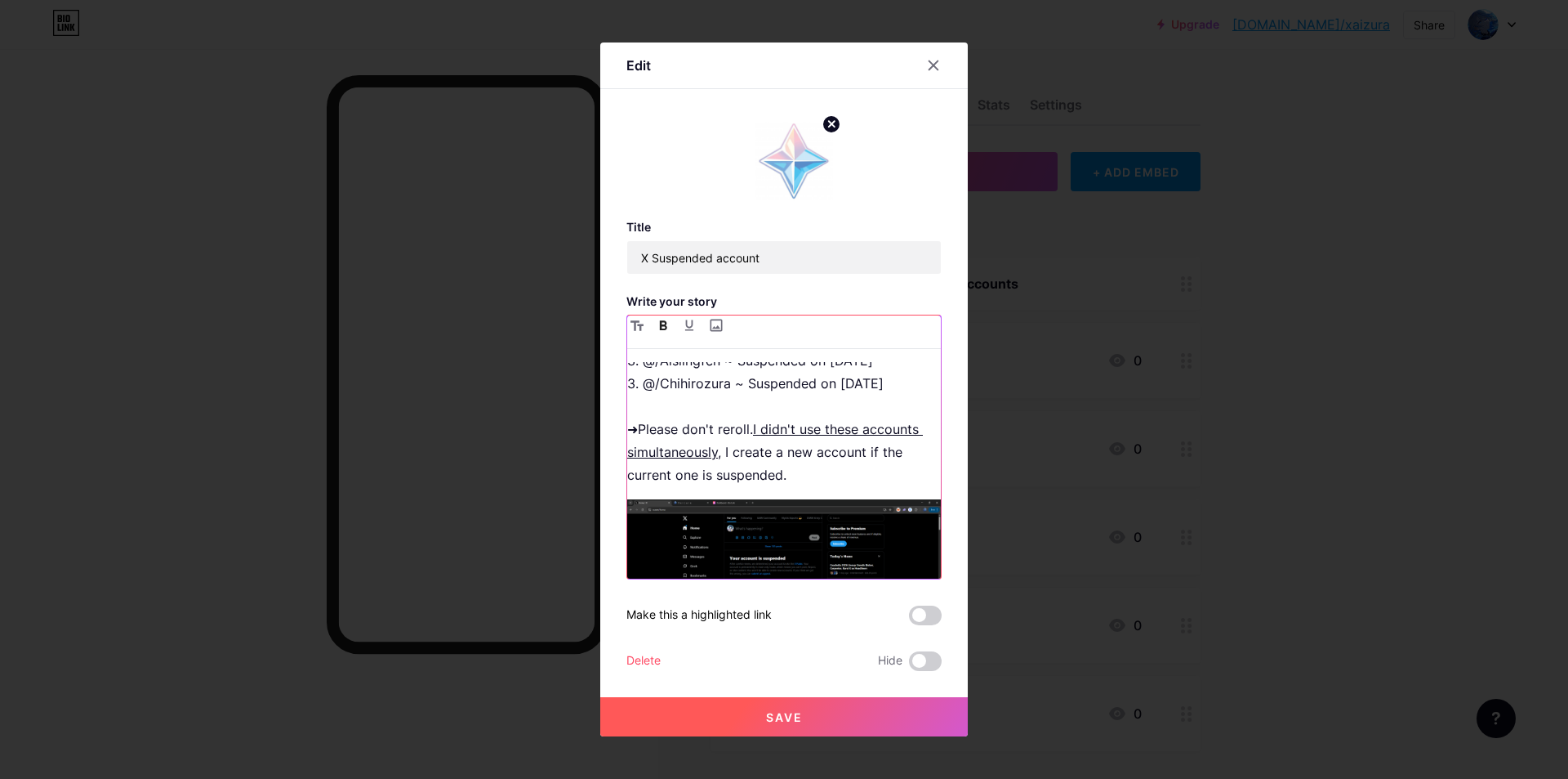
click at [821, 473] on p "➜ I have 4 suspended accounts 1. @/Xaizura ~ Suspended on [DATE] 2. @/Rumusubi …" at bounding box center [784, 383] width 314 height 206
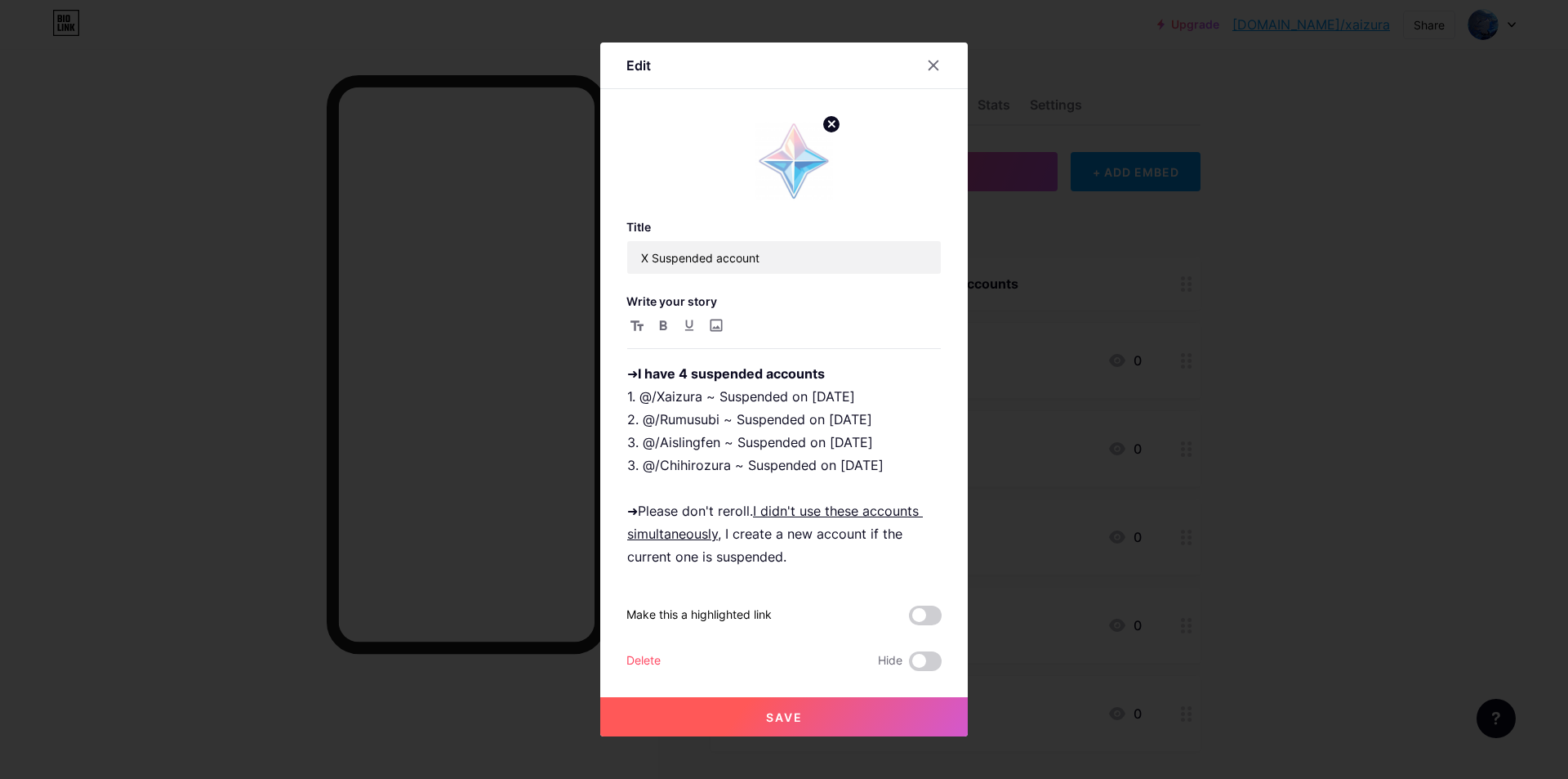
click at [826, 724] on button "Save" at bounding box center [783, 716] width 367 height 39
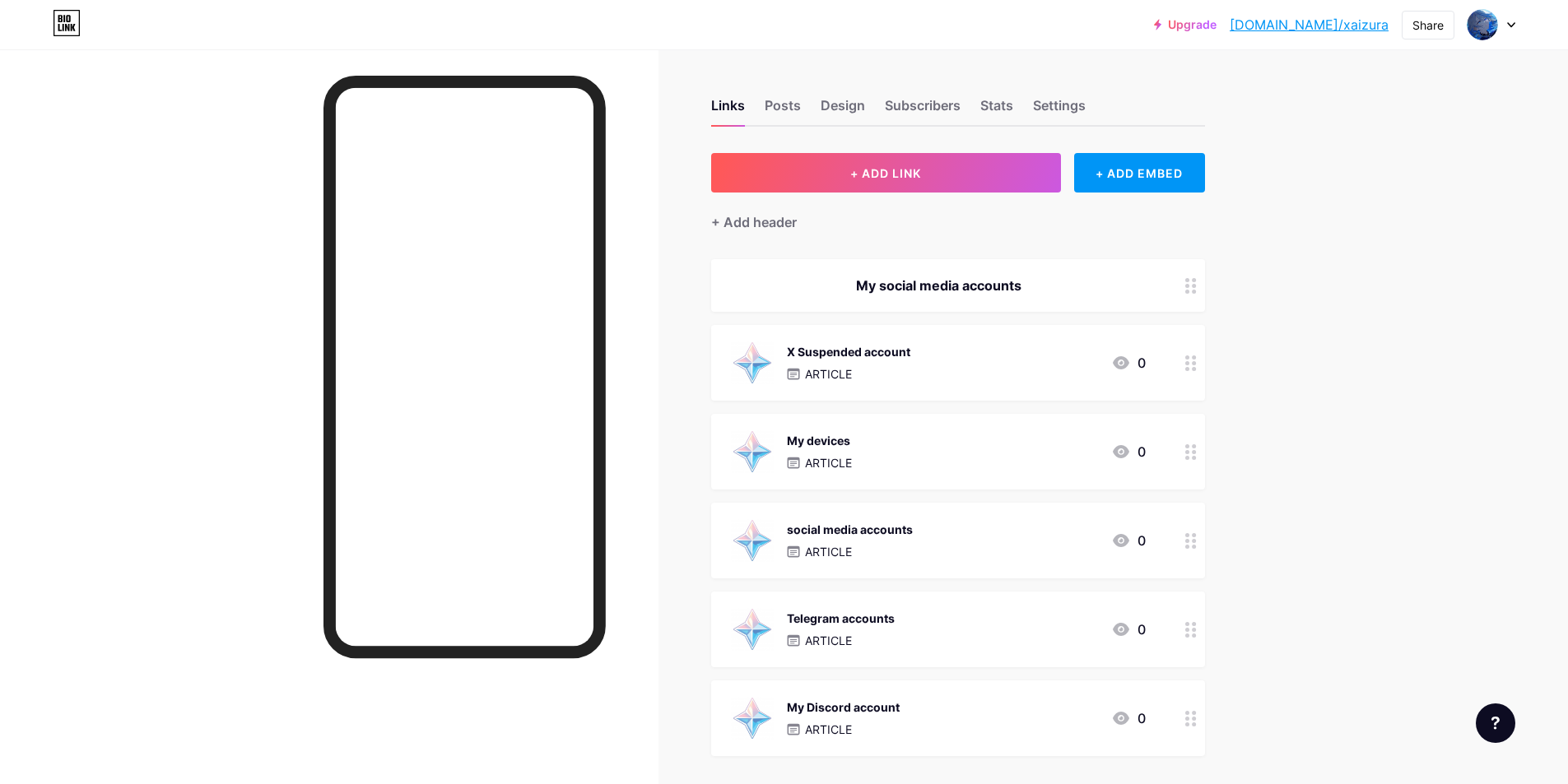
click at [891, 454] on div "My devices ARTICLE 0" at bounding box center [937, 452] width 414 height 43
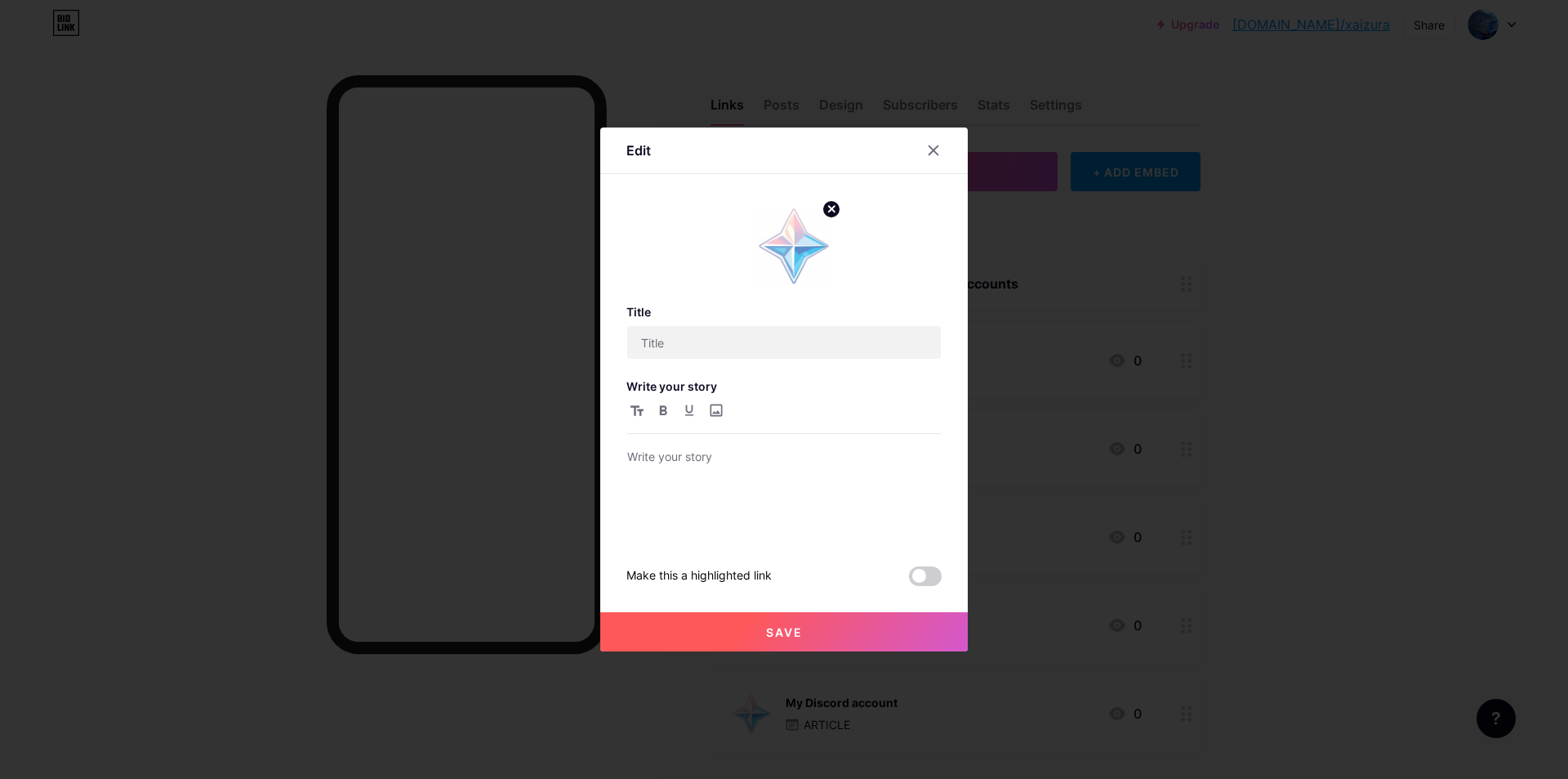
type input "My devices"
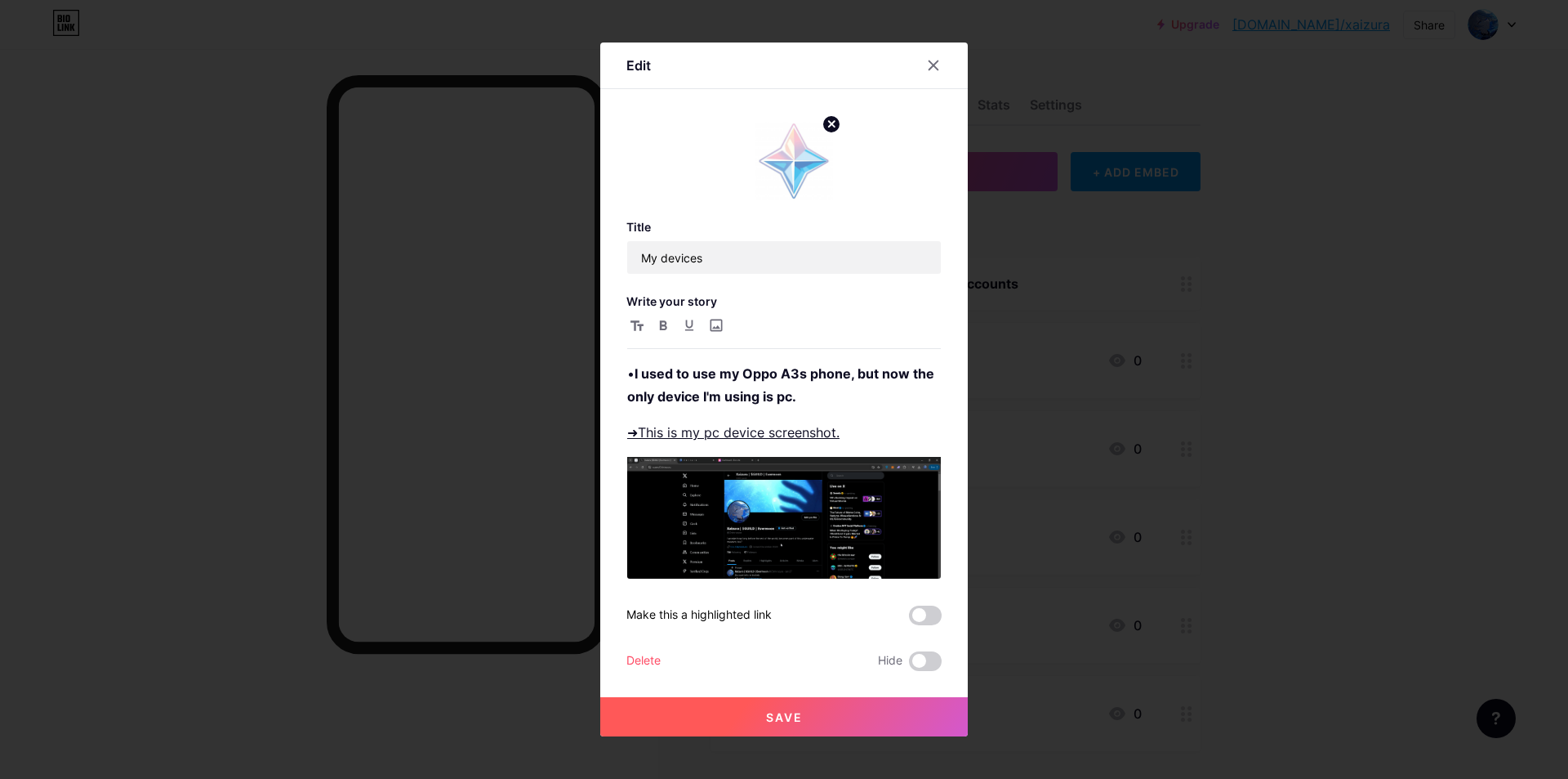
scroll to position [68, 0]
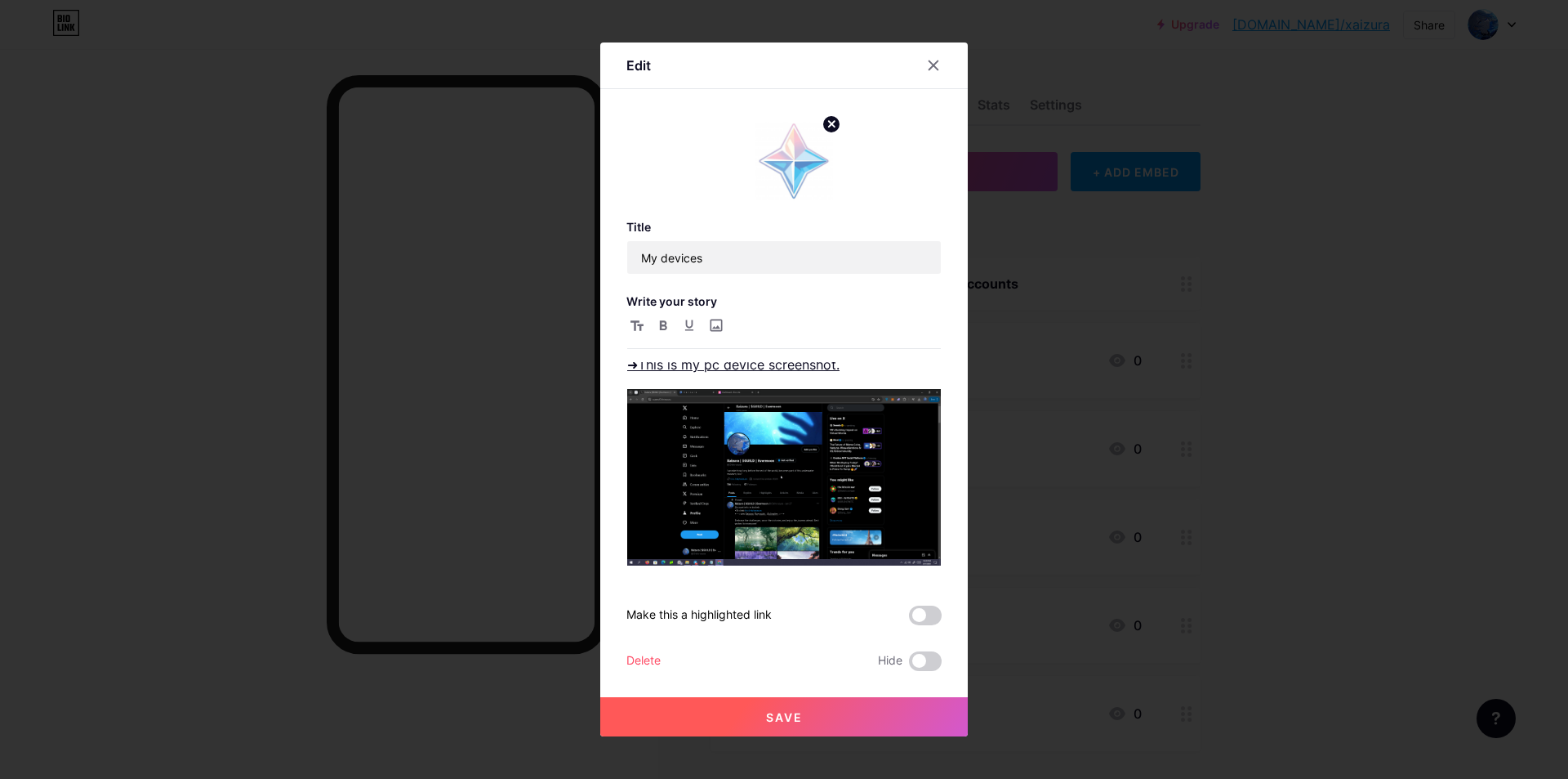
click at [1044, 435] on div at bounding box center [784, 390] width 1568 height 779
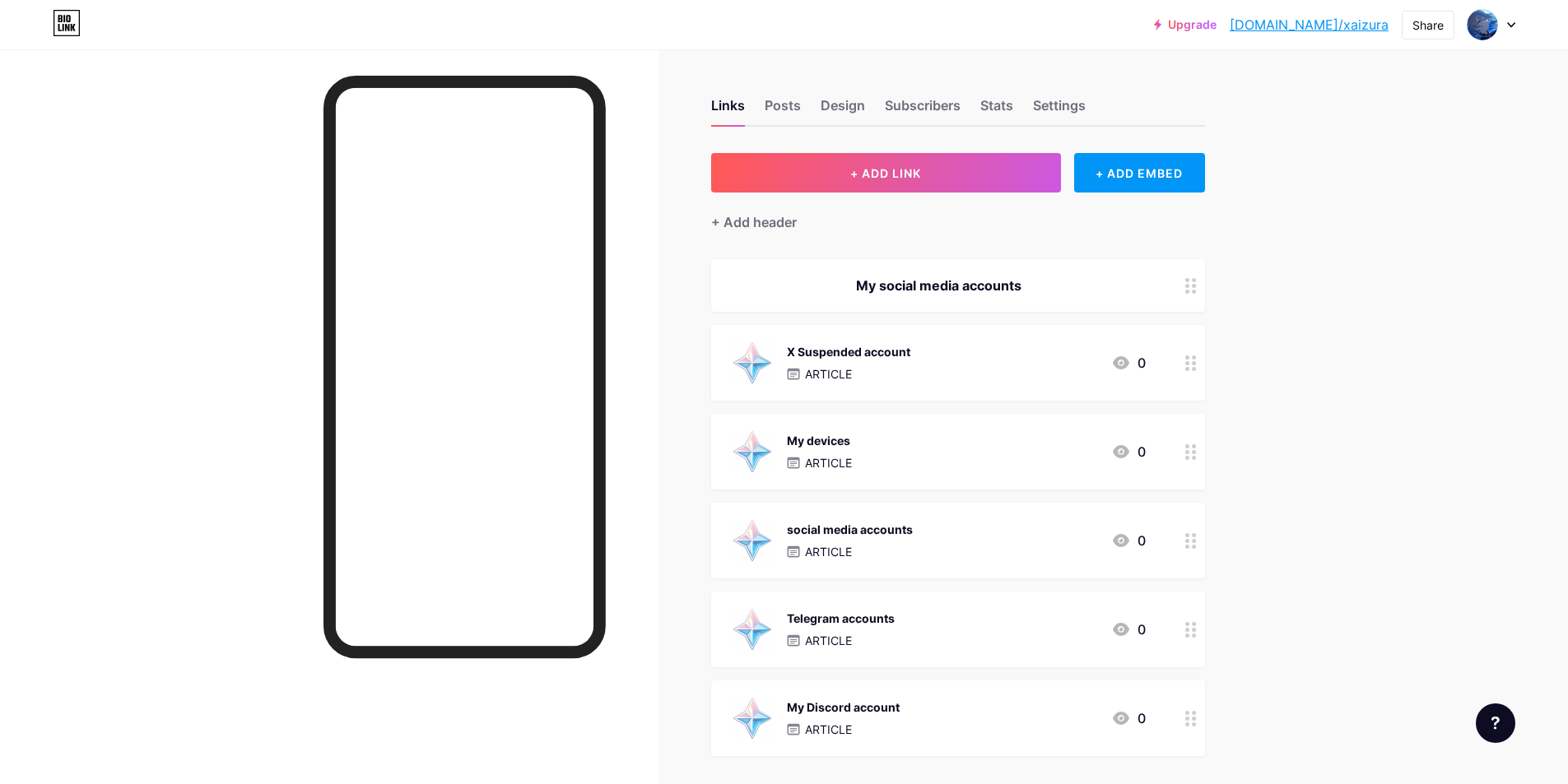
click at [968, 523] on div "social media accounts ARTICLE 0" at bounding box center [937, 540] width 414 height 43
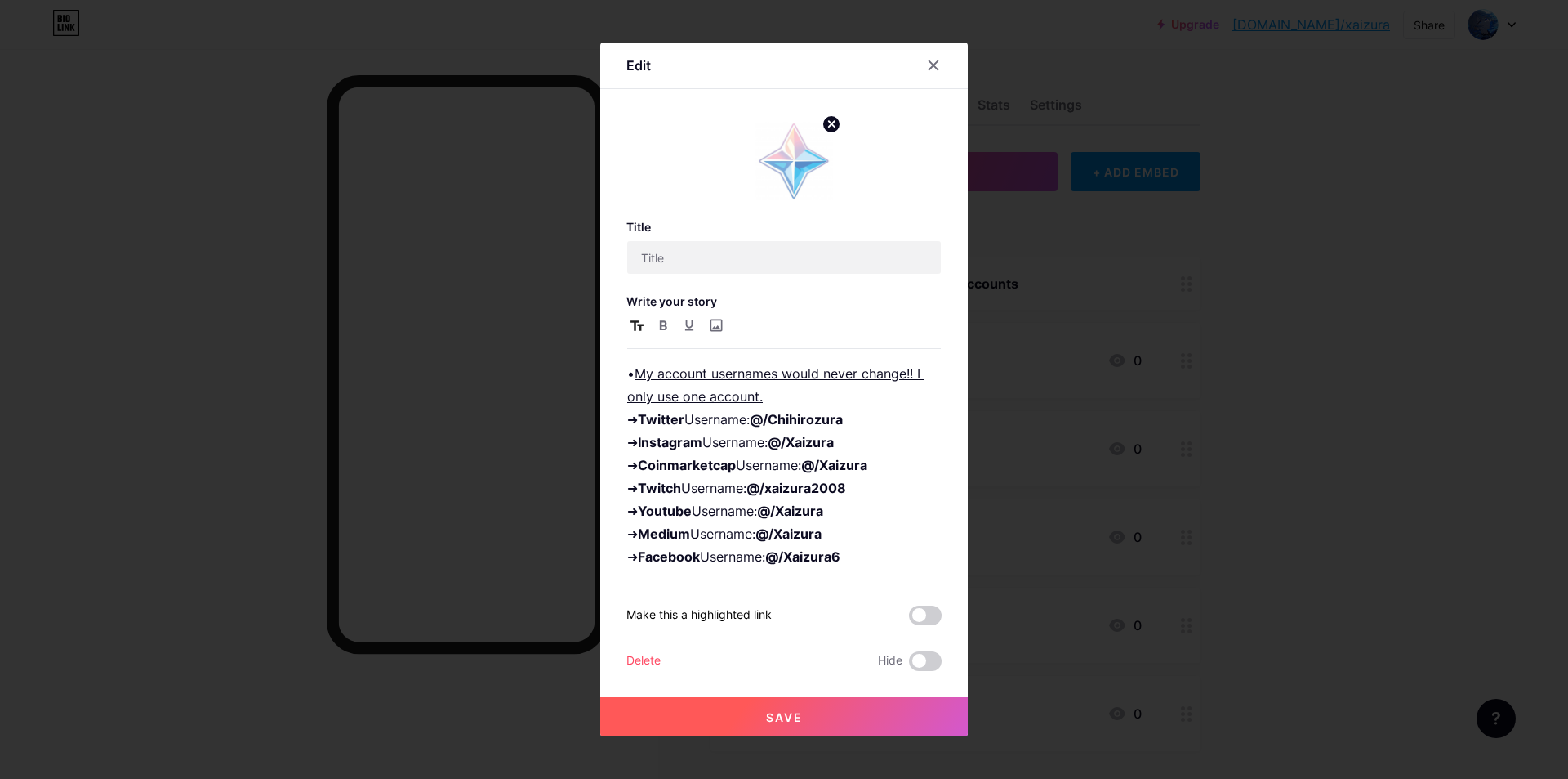
type input "social media accounts"
drag, startPoint x: 862, startPoint y: 416, endPoint x: 780, endPoint y: 410, distance: 82.2
click at [780, 410] on p "• My account usernames would never change!! I only use one account. ➜ Twitter U…" at bounding box center [784, 465] width 314 height 206
click at [858, 411] on p "• My account usernames would never change!! I only use one account. ➜ Twitter U…" at bounding box center [784, 465] width 314 height 206
drag, startPoint x: 858, startPoint y: 418, endPoint x: 811, endPoint y: 419, distance: 47.0
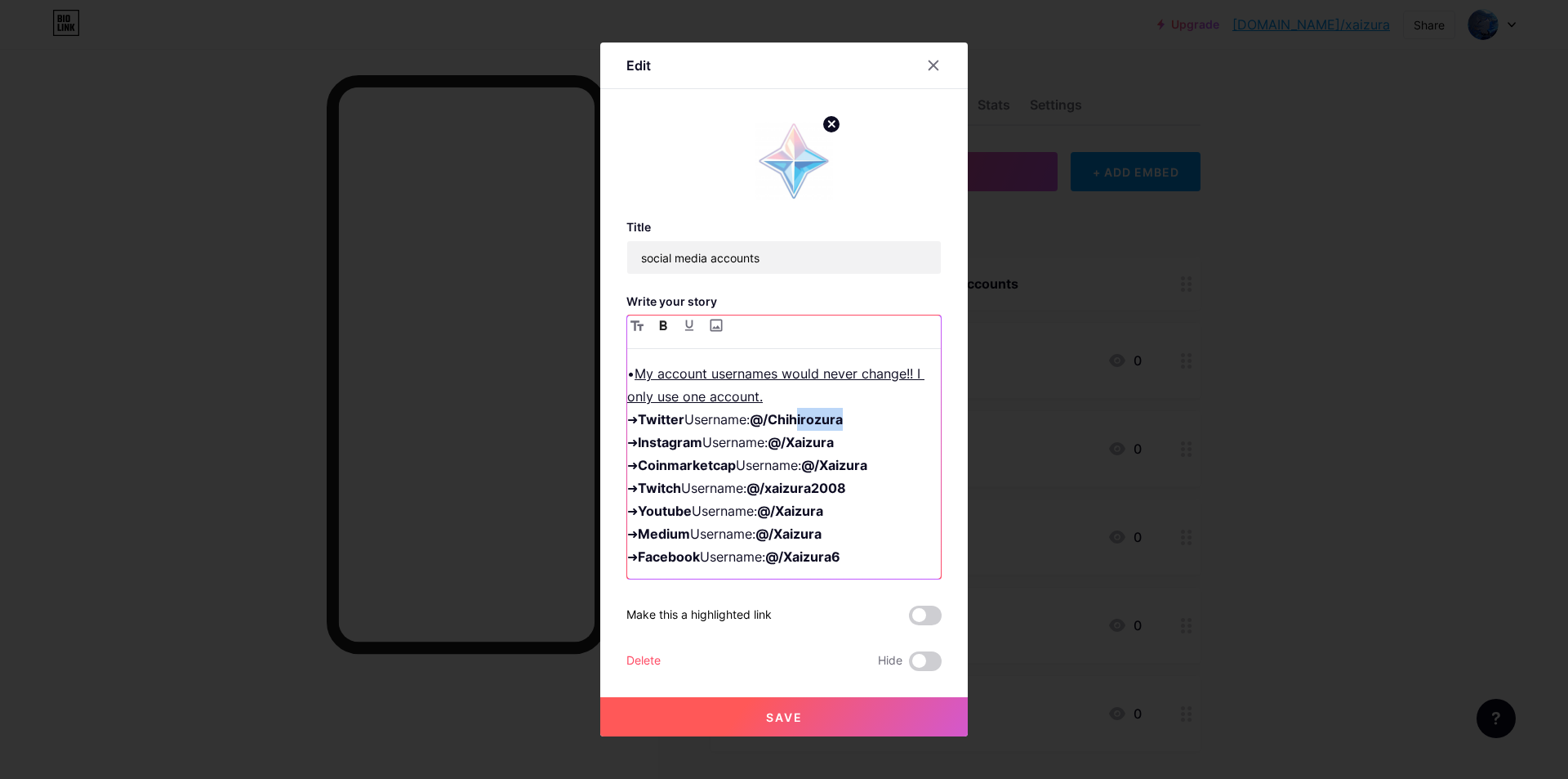
click at [811, 419] on p "• My account usernames would never change!! I only use one account. ➜ Twitter U…" at bounding box center [784, 465] width 314 height 206
click at [858, 423] on p "• My account usernames would never change!! I only use one account. ➜ Twitter U…" at bounding box center [784, 465] width 314 height 206
drag, startPoint x: 869, startPoint y: 424, endPoint x: 780, endPoint y: 419, distance: 89.1
click at [780, 419] on p "• My account usernames would never change!! I only use one account. ➜ Twitter U…" at bounding box center [784, 465] width 314 height 206
paste div
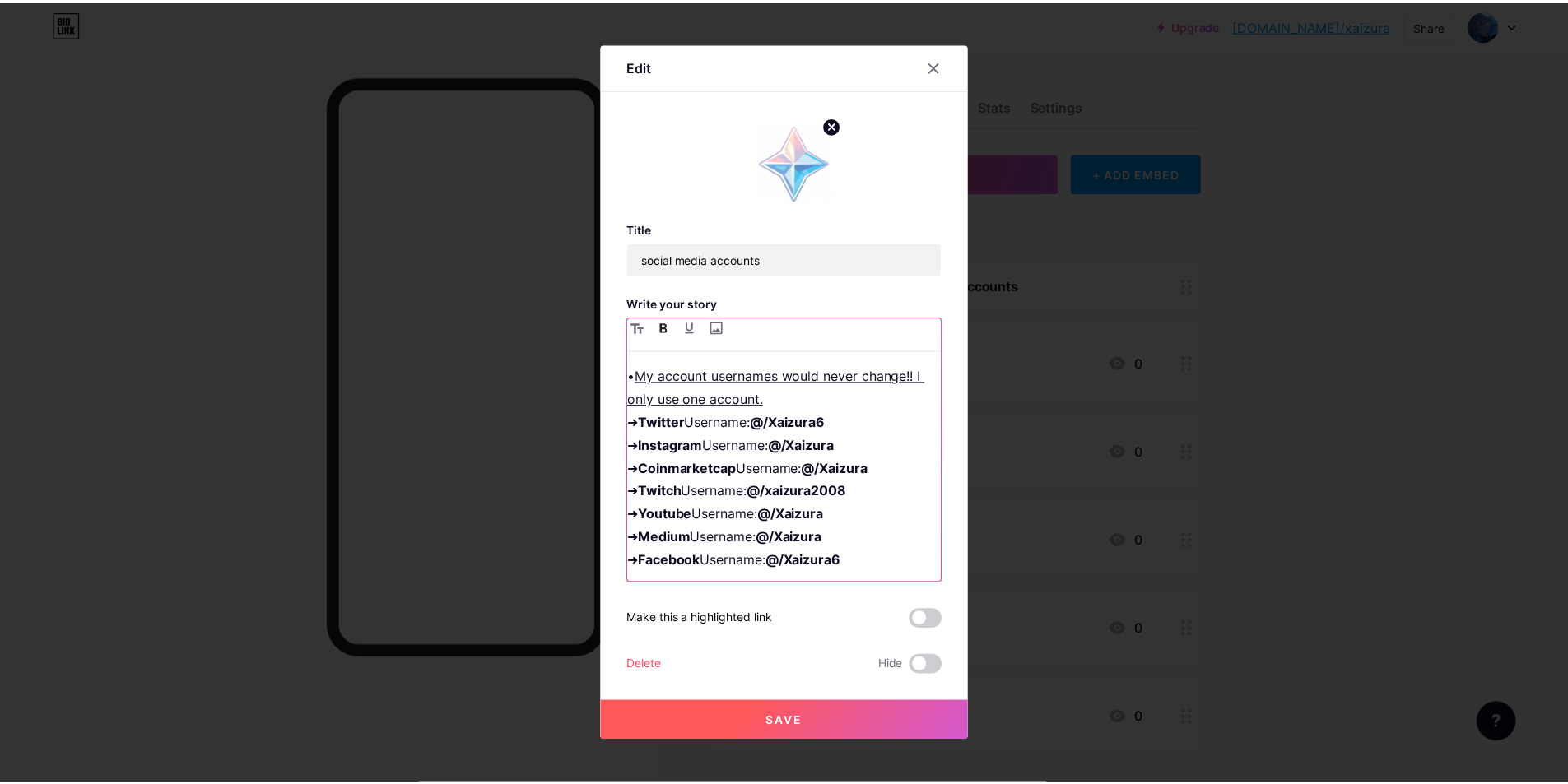
scroll to position [83, 0]
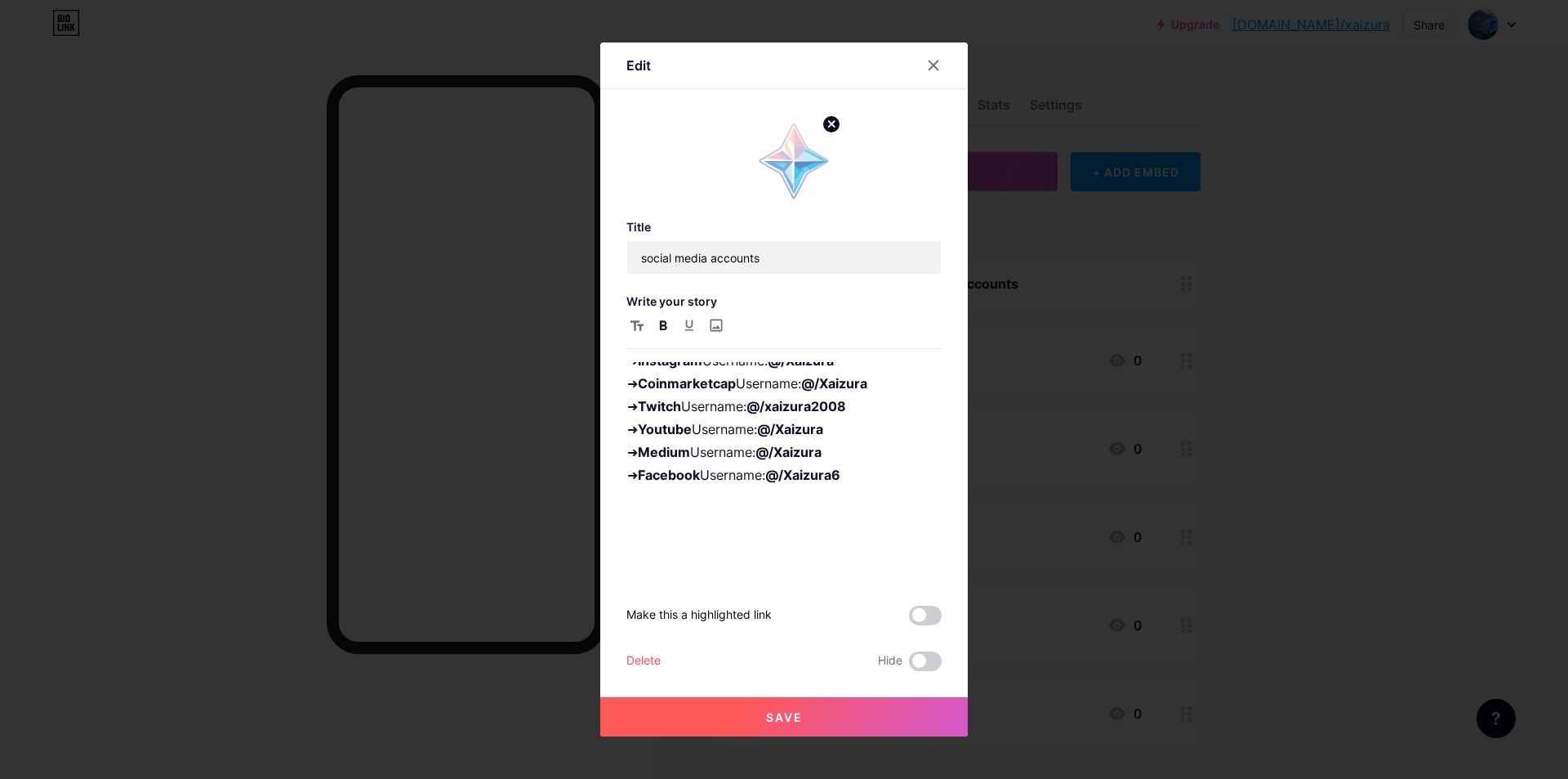
click at [820, 711] on button "Save" at bounding box center [783, 716] width 367 height 39
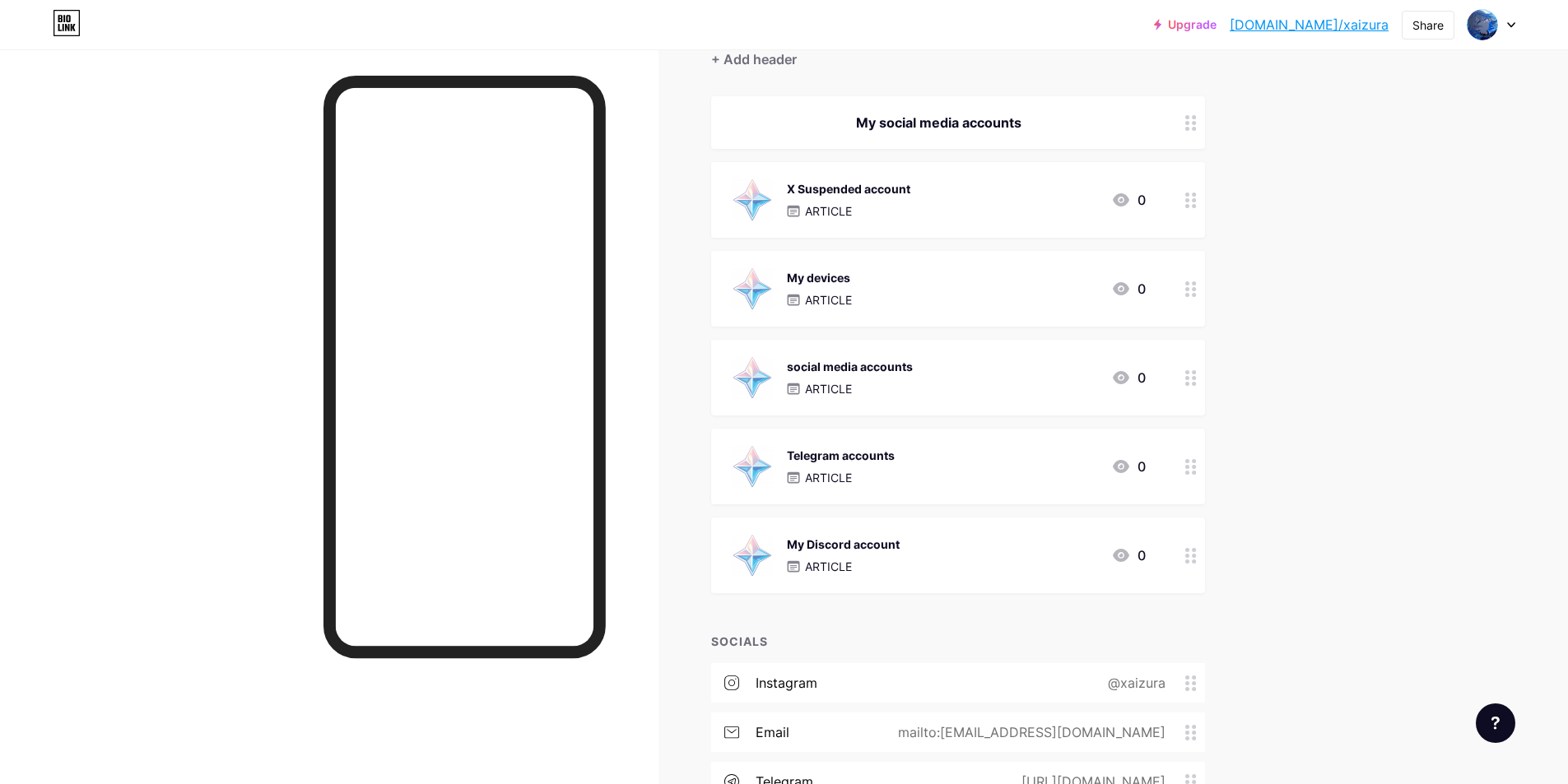
scroll to position [0, 0]
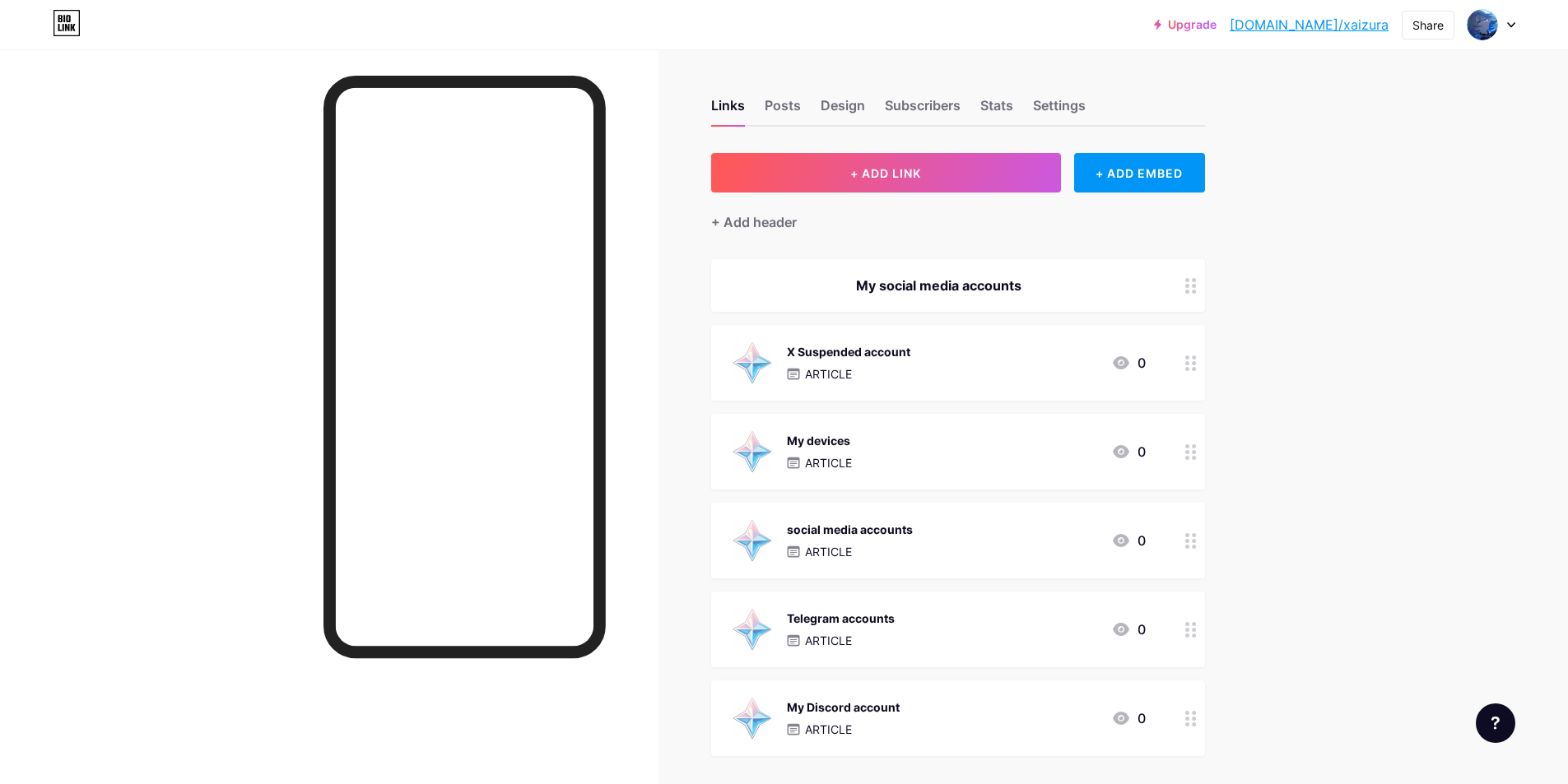
click at [763, 115] on div "Links Posts Design Subscribers Stats Settings" at bounding box center [957, 97] width 493 height 58
click at [779, 115] on div "Posts" at bounding box center [782, 110] width 36 height 29
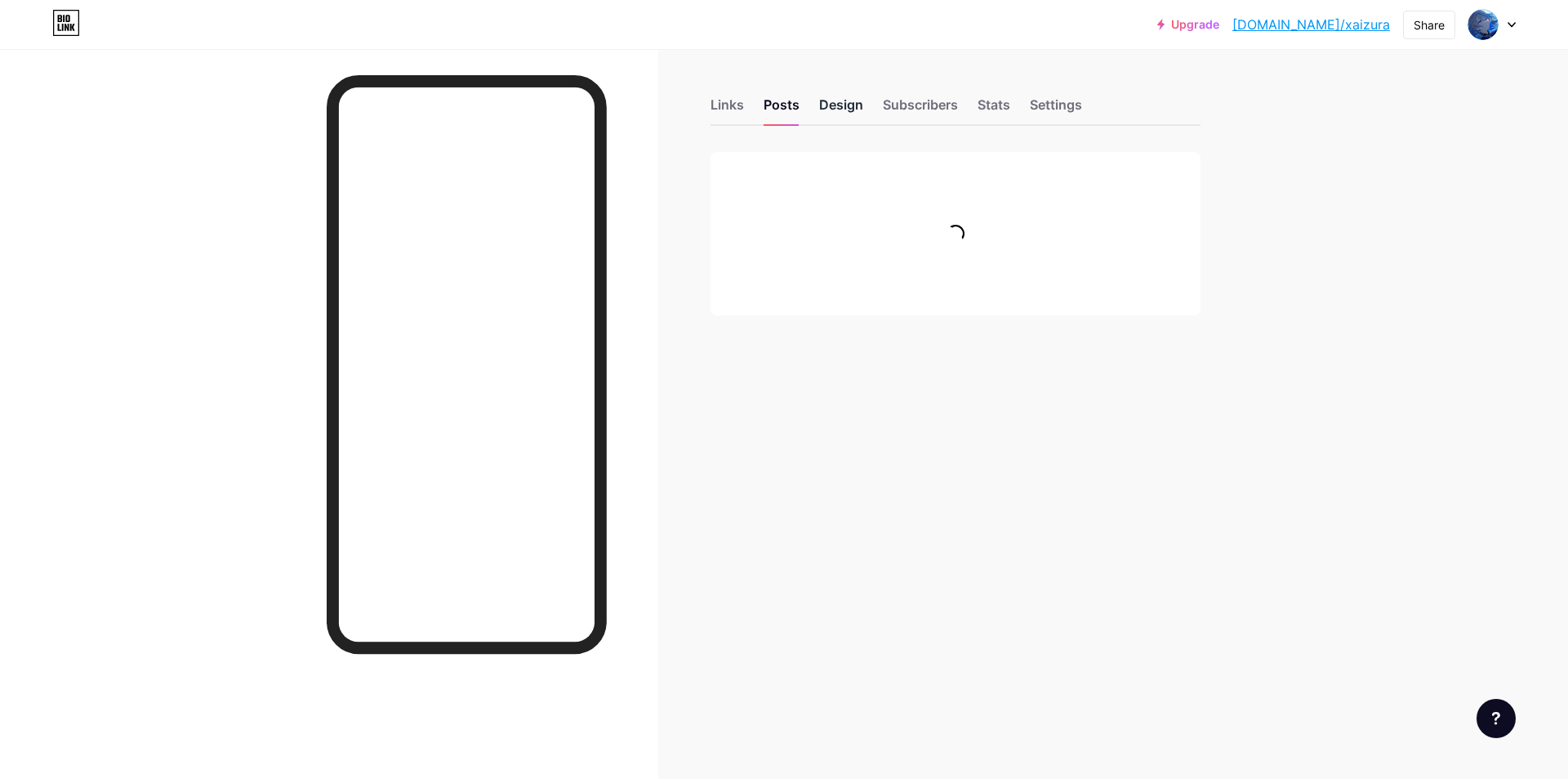
click at [853, 106] on div "Design" at bounding box center [841, 109] width 44 height 29
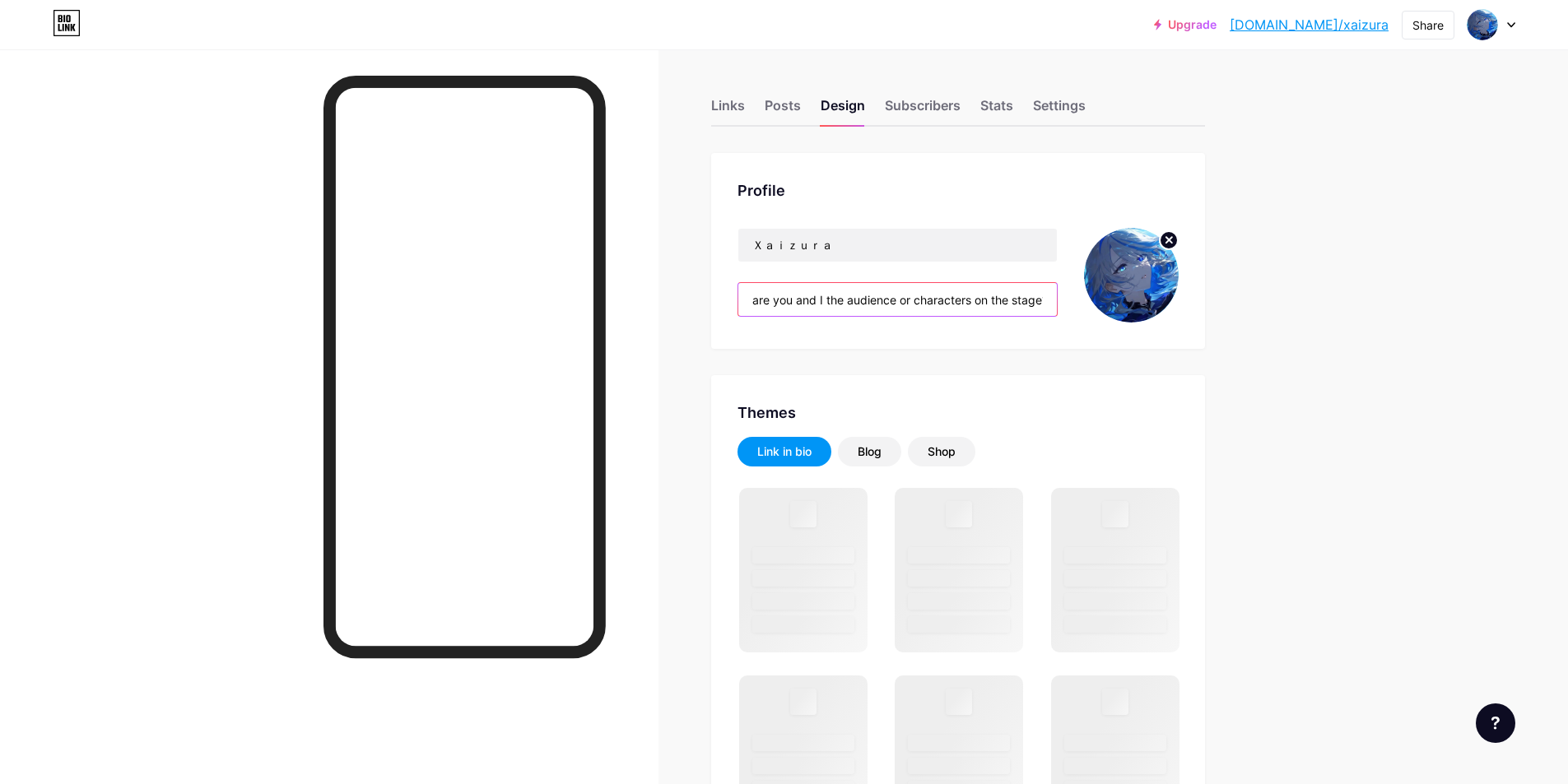
click at [1014, 290] on input "are you and I the audience or characters on the stage?" at bounding box center [897, 299] width 319 height 33
paste input "you're a lucky one aren't you"
type input "you're a lucky one aren't you?"
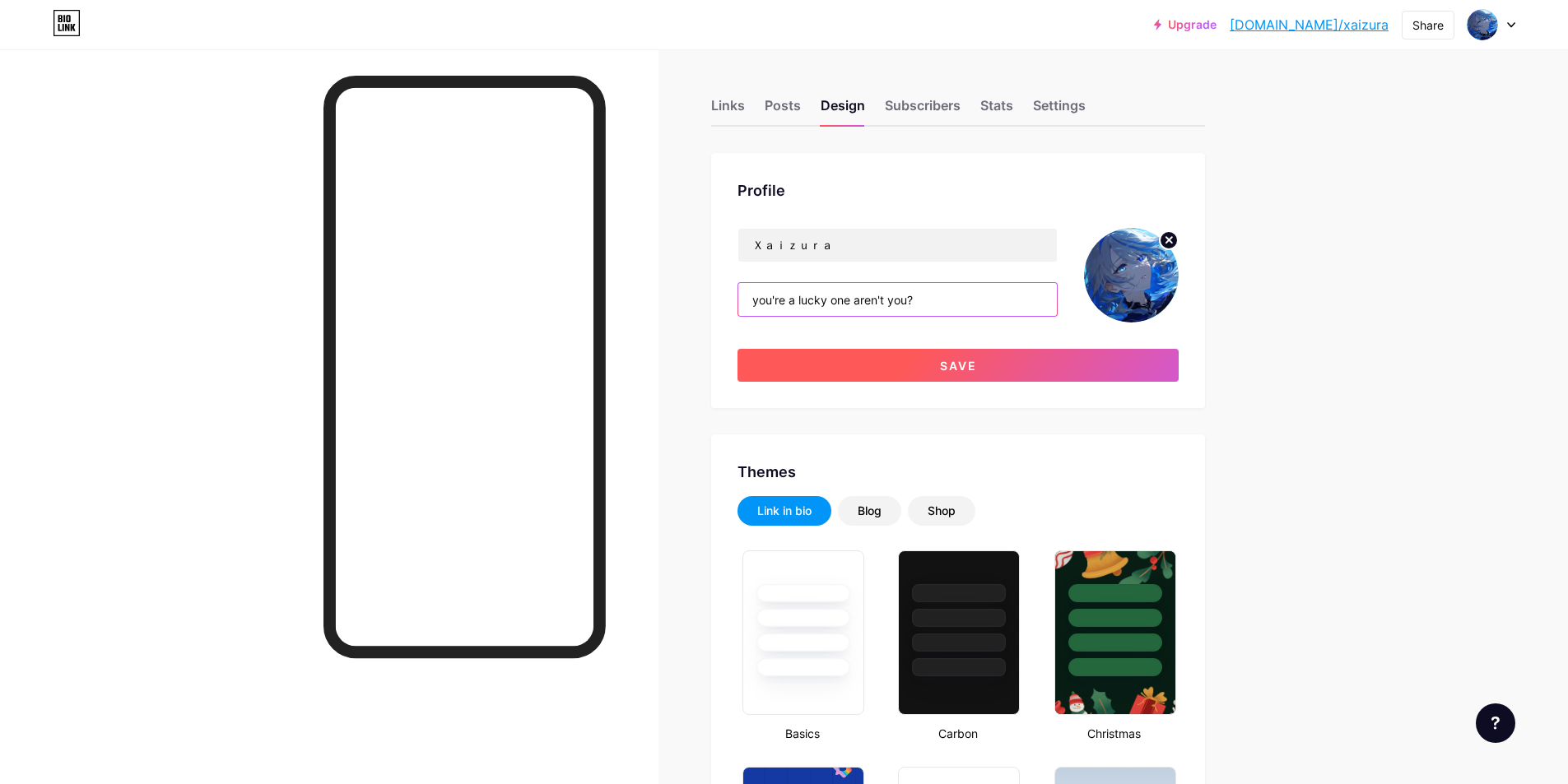
type input "#2bbaf7"
type input "#000000"
type input "you're a lucky one aren't you?"
click at [1005, 352] on button "Save" at bounding box center [958, 365] width 441 height 33
click at [967, 364] on span at bounding box center [958, 365] width 18 height 18
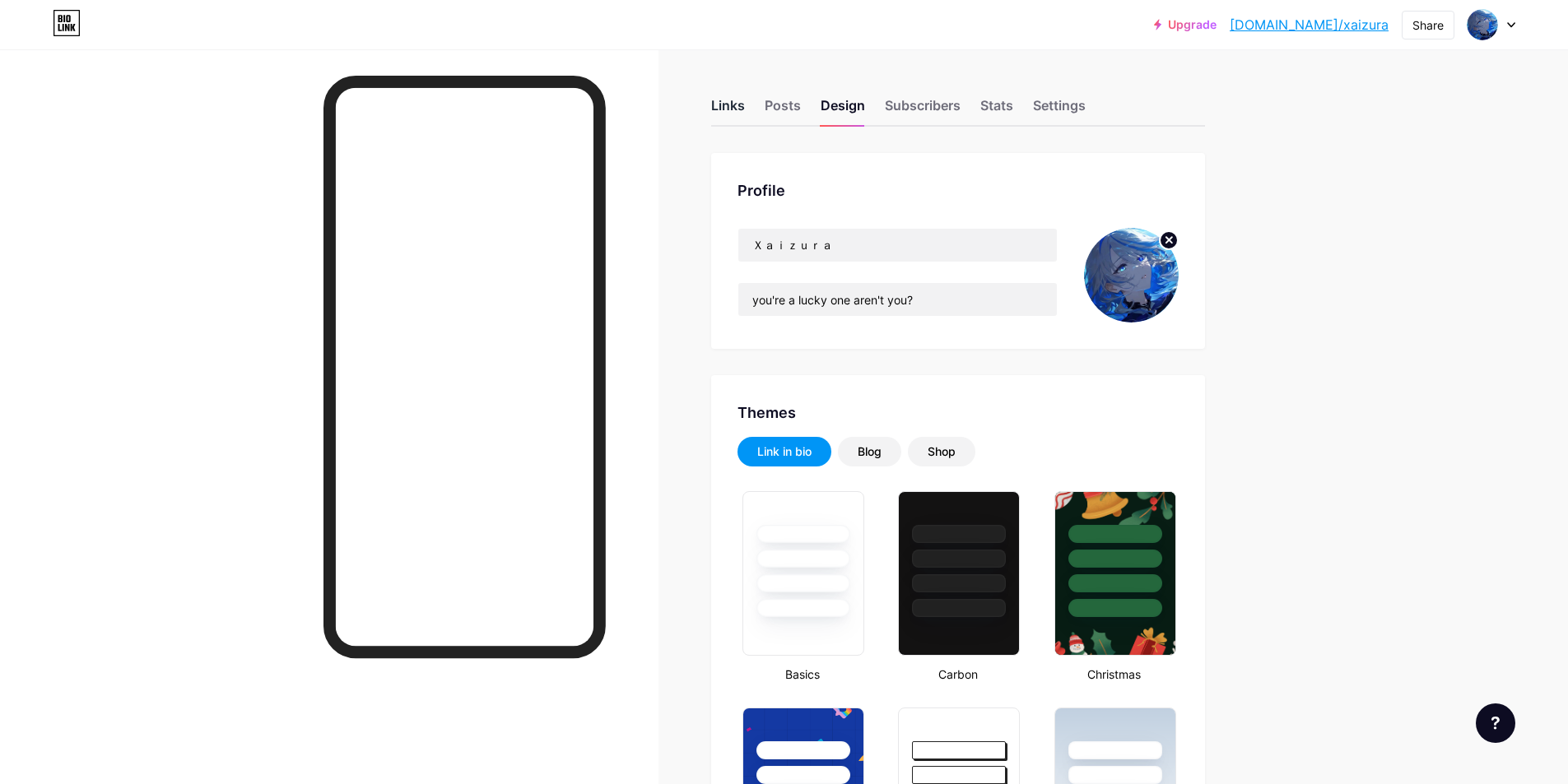
click at [728, 103] on div "Links" at bounding box center [728, 110] width 34 height 29
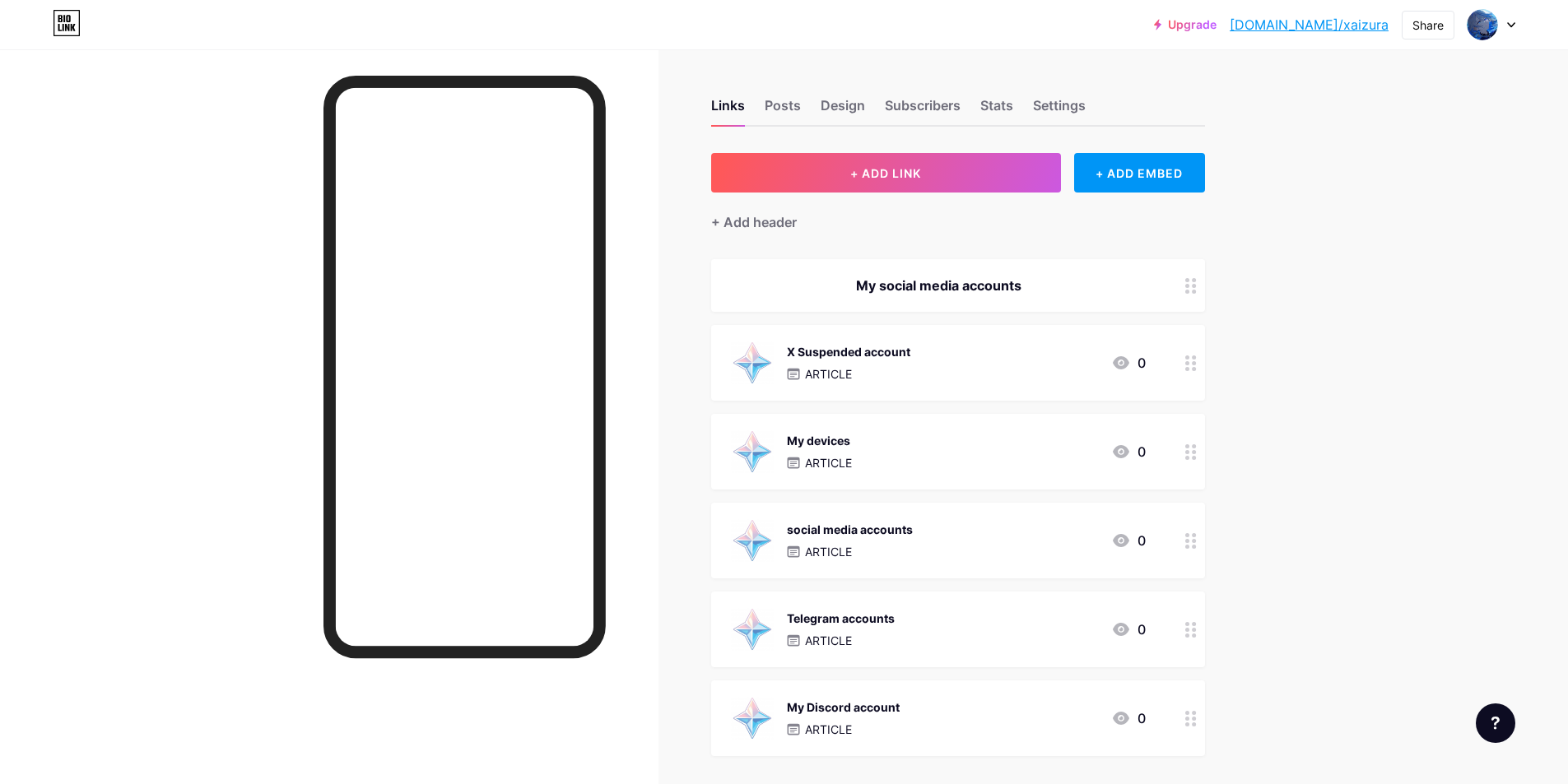
click at [1350, 32] on link "[DOMAIN_NAME]/xaizura" at bounding box center [1308, 24] width 159 height 19
copy div "Upgrade [DOMAIN_NAME]/xaizur... [DOMAIN_NAME]/[GEOGRAPHIC_DATA]"
copy link "[DOMAIN_NAME]/xaizura"
drag, startPoint x: 1393, startPoint y: 22, endPoint x: 1292, endPoint y: 16, distance: 101.2
click at [1292, 16] on div "Upgrade [DOMAIN_NAME]/xaizur... [DOMAIN_NAME]/[PERSON_NAME] Switch accounts Ｘａｉ…" at bounding box center [1334, 25] width 361 height 29
